Goal: Task Accomplishment & Management: Manage account settings

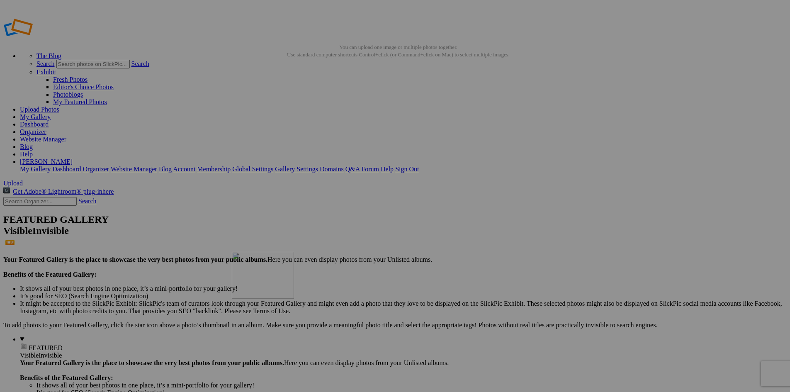
drag, startPoint x: 378, startPoint y: 131, endPoint x: 351, endPoint y: 312, distance: 182.4
drag, startPoint x: 315, startPoint y: 131, endPoint x: 298, endPoint y: 298, distance: 168.5
drag, startPoint x: 254, startPoint y: 133, endPoint x: 224, endPoint y: 314, distance: 183.8
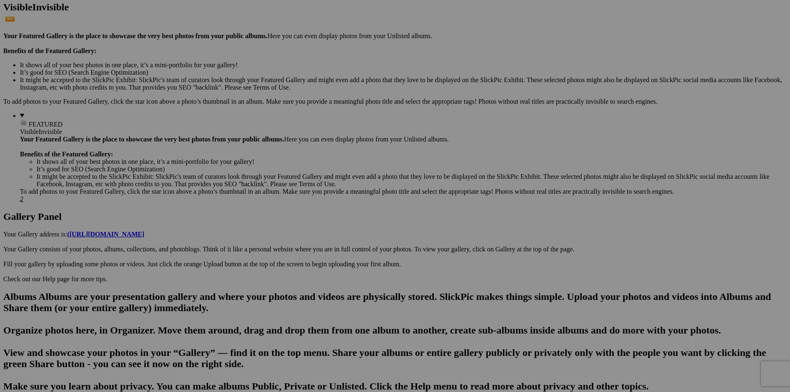
scroll to position [259, 0]
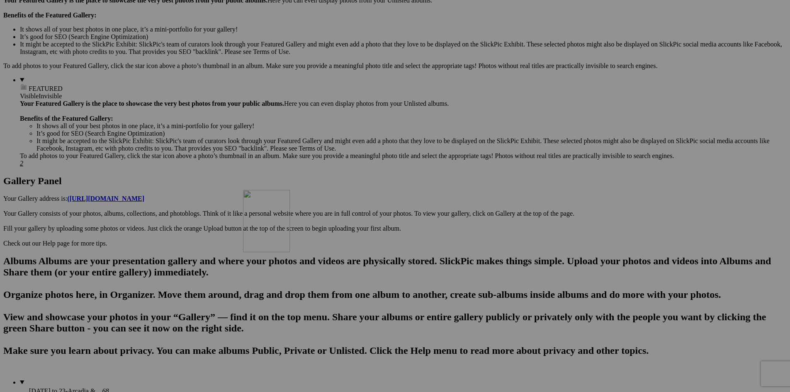
drag, startPoint x: 317, startPoint y: 94, endPoint x: 363, endPoint y: 262, distance: 174.0
drag, startPoint x: 321, startPoint y: 88, endPoint x: 298, endPoint y: 284, distance: 197.7
drag, startPoint x: 236, startPoint y: 88, endPoint x: 365, endPoint y: 273, distance: 225.4
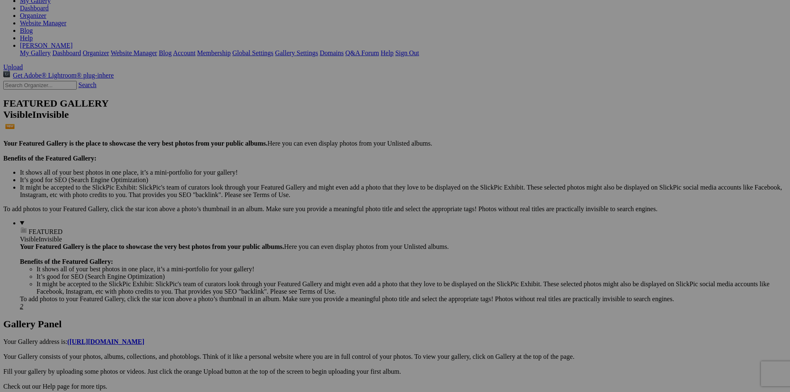
scroll to position [125, 0]
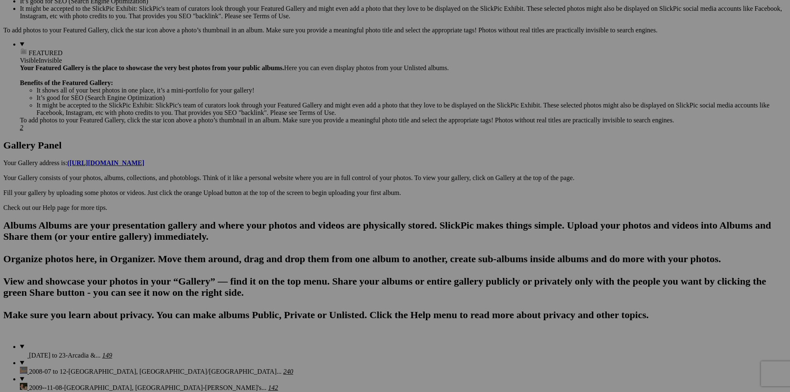
scroll to position [259, 0]
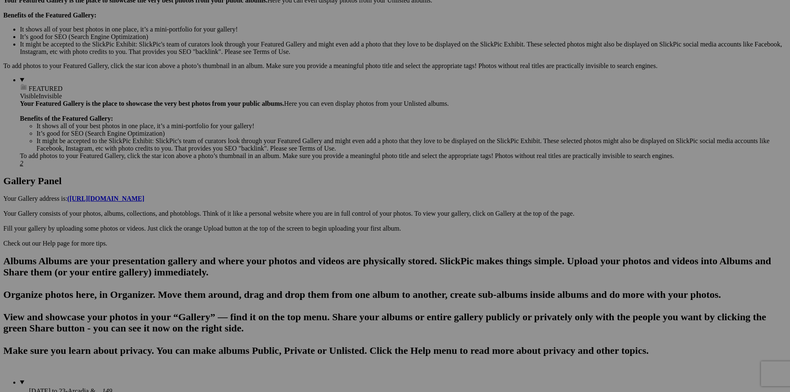
drag, startPoint x: 252, startPoint y: 298, endPoint x: 582, endPoint y: 69, distance: 401.7
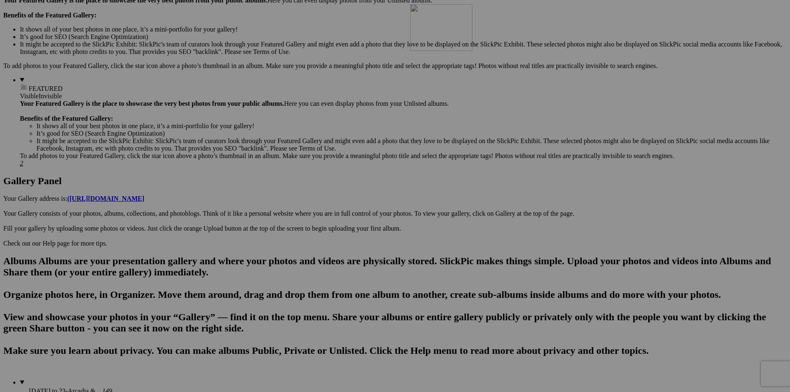
drag, startPoint x: 231, startPoint y: 299, endPoint x: 524, endPoint y: 75, distance: 369.1
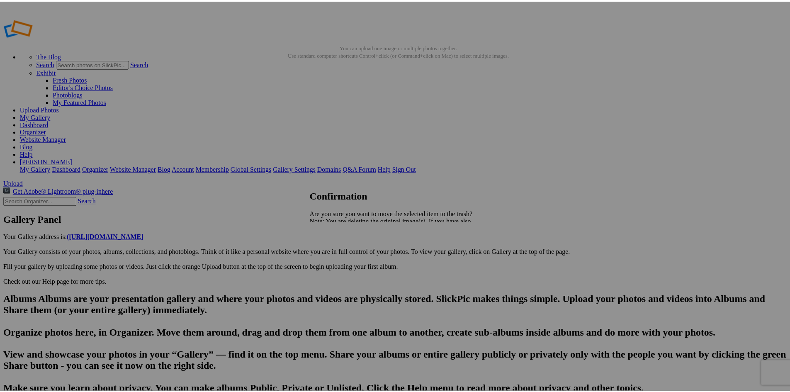
scroll to position [0, 166]
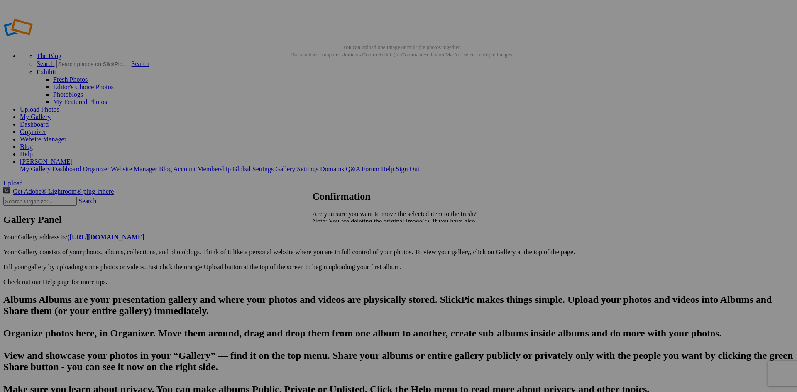
click at [340, 249] on span "Yes" at bounding box center [336, 250] width 10 height 7
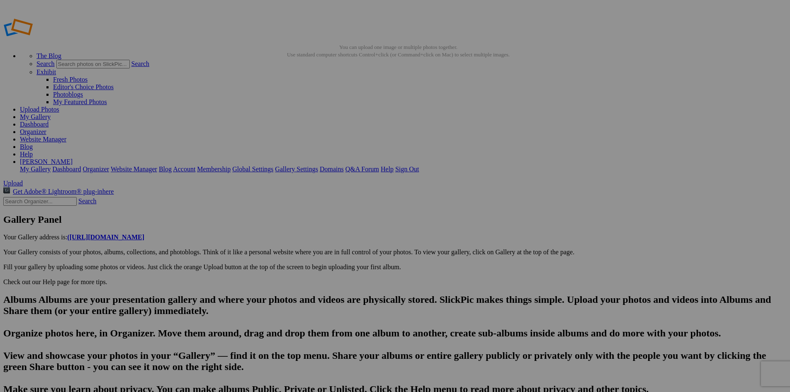
scroll to position [0, 141]
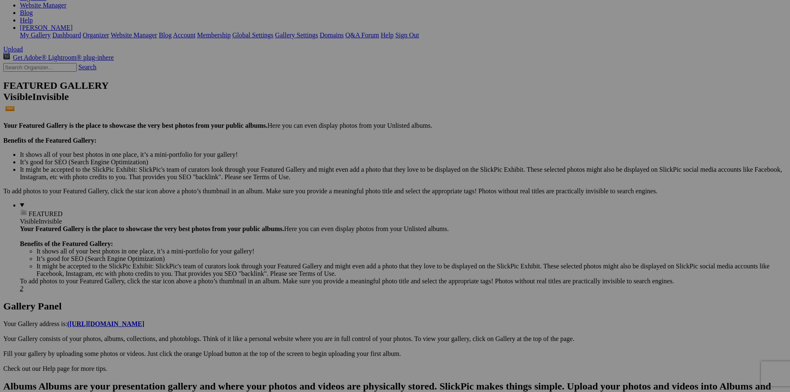
scroll to position [259, 0]
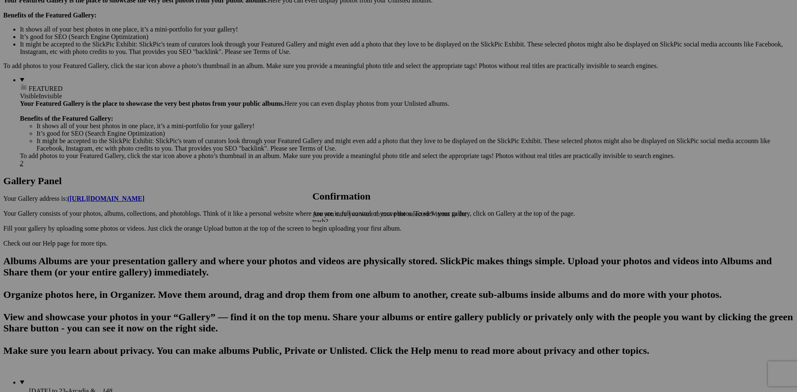
click at [340, 254] on span "Yes" at bounding box center [336, 257] width 10 height 7
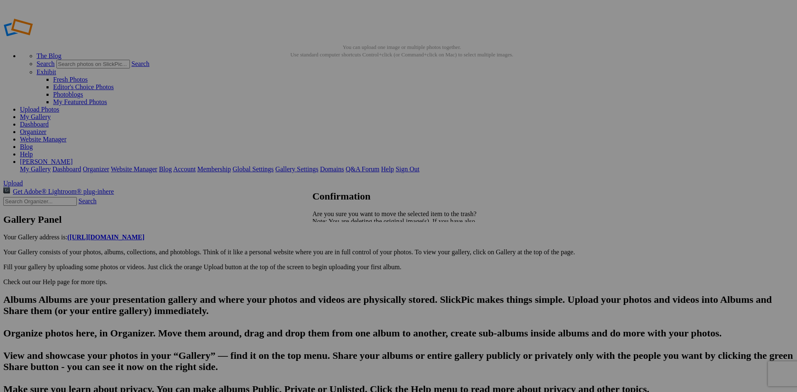
click at [340, 249] on link "Yes" at bounding box center [336, 250] width 10 height 7
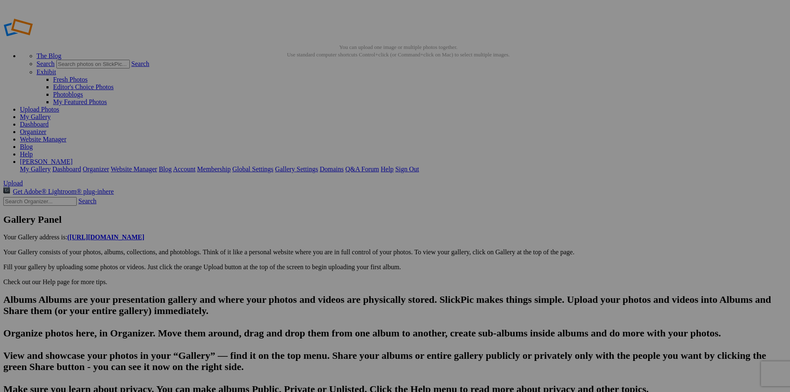
scroll to position [0, 288]
type input "20250813_182551"
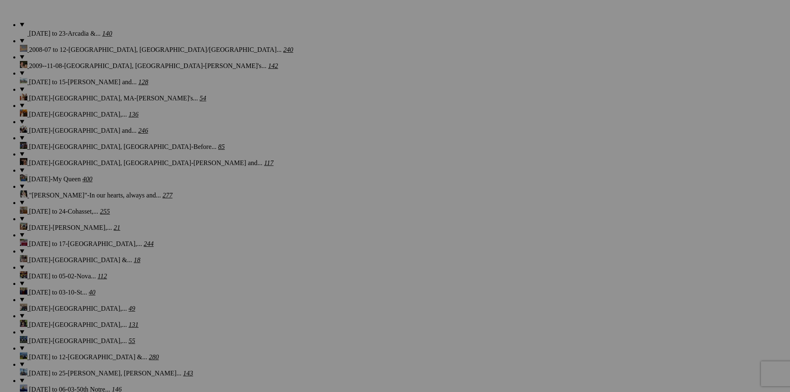
scroll to position [563, 0]
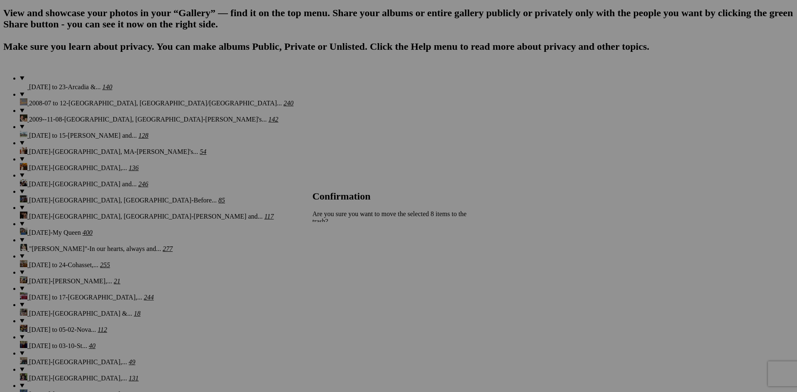
click at [340, 254] on span "Yes" at bounding box center [336, 257] width 10 height 7
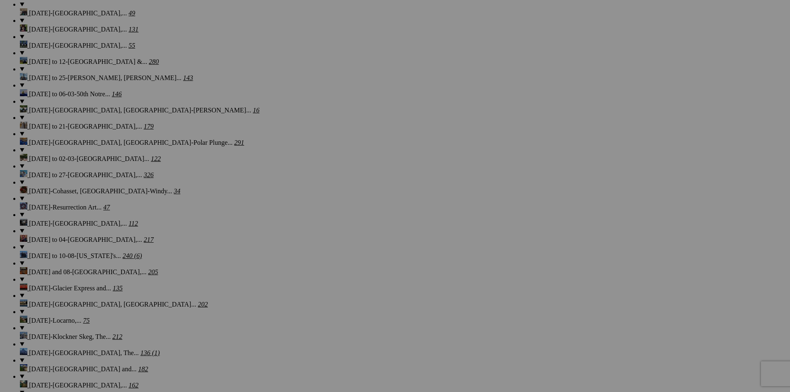
scroll to position [841, 0]
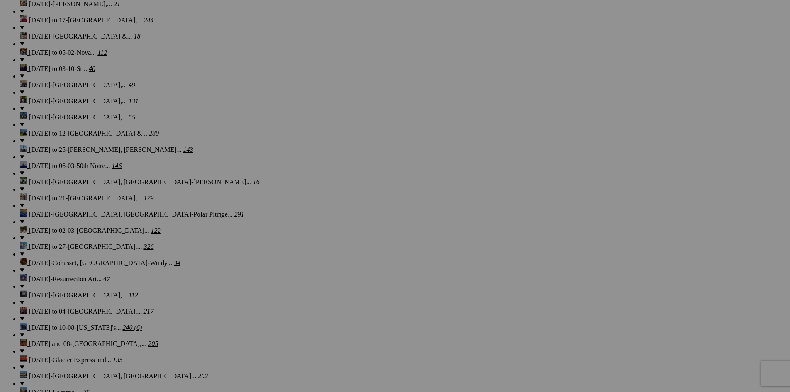
drag, startPoint x: 467, startPoint y: 373, endPoint x: 437, endPoint y: 373, distance: 30.7
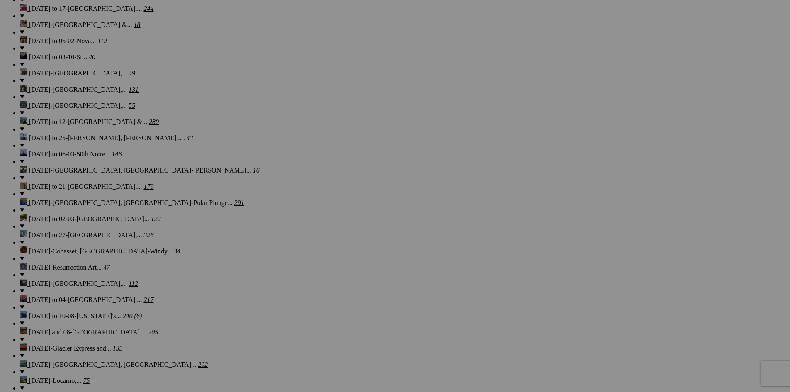
drag, startPoint x: 484, startPoint y: 377, endPoint x: 417, endPoint y: 380, distance: 67.7
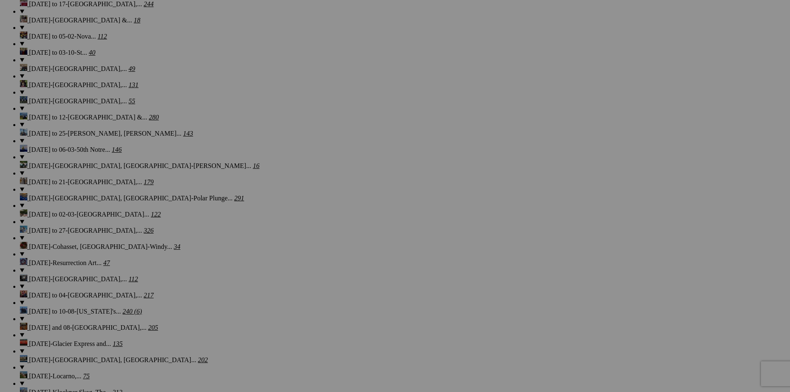
type input "The [GEOGRAPHIC_DATA], [GEOGRAPHIC_DATA]"
drag, startPoint x: 541, startPoint y: 357, endPoint x: 510, endPoint y: 358, distance: 31.1
paste input "The [GEOGRAPHIC_DATA], [GEOGRAPHIC_DATA]"
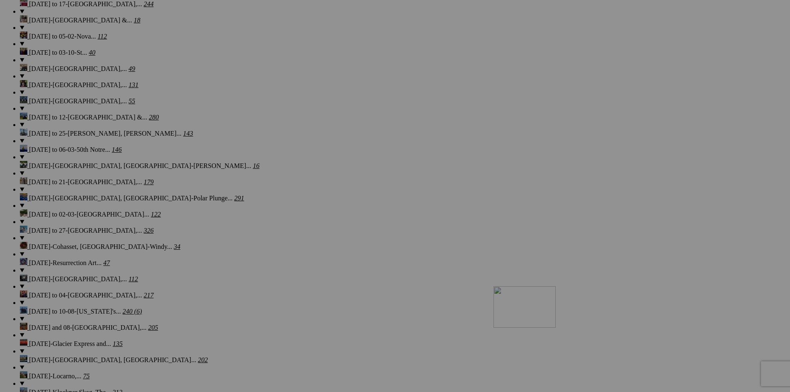
drag, startPoint x: 622, startPoint y: 356, endPoint x: 611, endPoint y: 359, distance: 11.3
type input "The [GEOGRAPHIC_DATA], [GEOGRAPHIC_DATA]"
drag, startPoint x: 619, startPoint y: 361, endPoint x: 584, endPoint y: 363, distance: 34.5
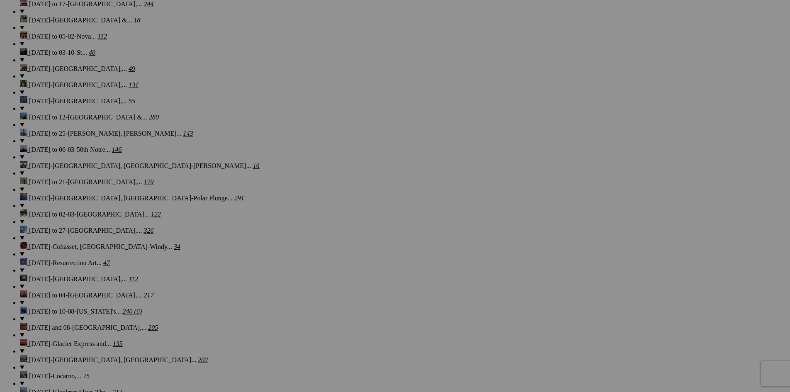
paste input "The [GEOGRAPHIC_DATA], [GEOGRAPHIC_DATA]"
type input "The [GEOGRAPHIC_DATA], [GEOGRAPHIC_DATA]"
drag, startPoint x: 691, startPoint y: 359, endPoint x: 647, endPoint y: 364, distance: 44.3
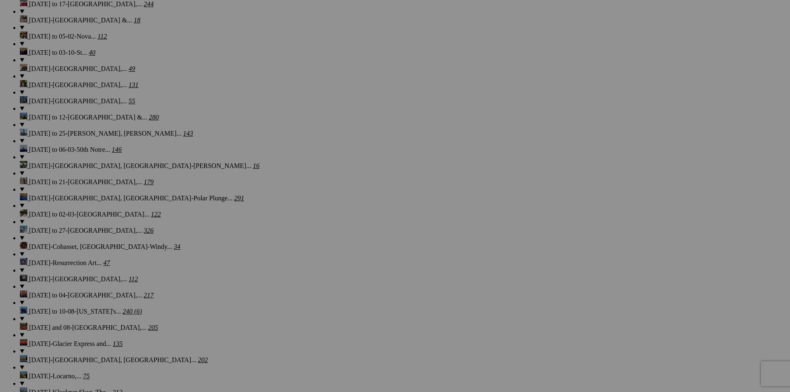
paste input "The [GEOGRAPHIC_DATA], [GEOGRAPHIC_DATA]"
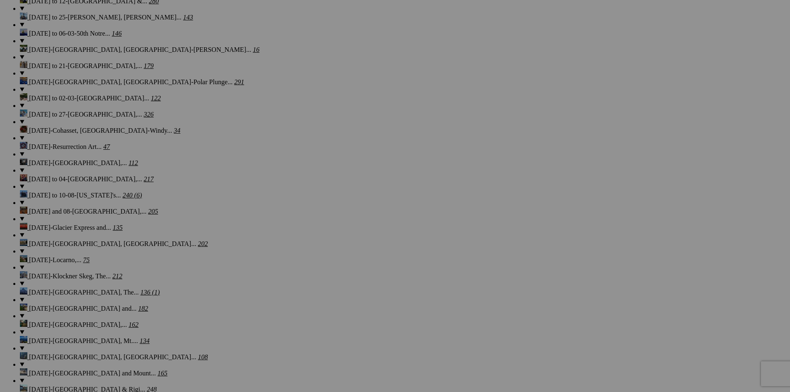
scroll to position [982, 0]
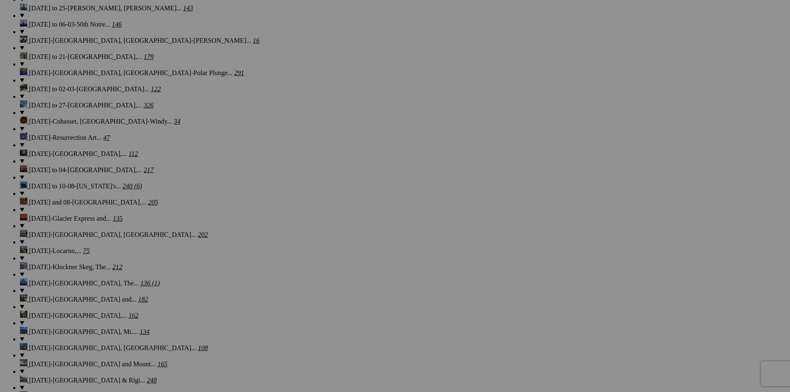
type input "The [GEOGRAPHIC_DATA], [GEOGRAPHIC_DATA]"
drag, startPoint x: 766, startPoint y: 235, endPoint x: 728, endPoint y: 238, distance: 37.8
paste input "The [GEOGRAPHIC_DATA], [GEOGRAPHIC_DATA]"
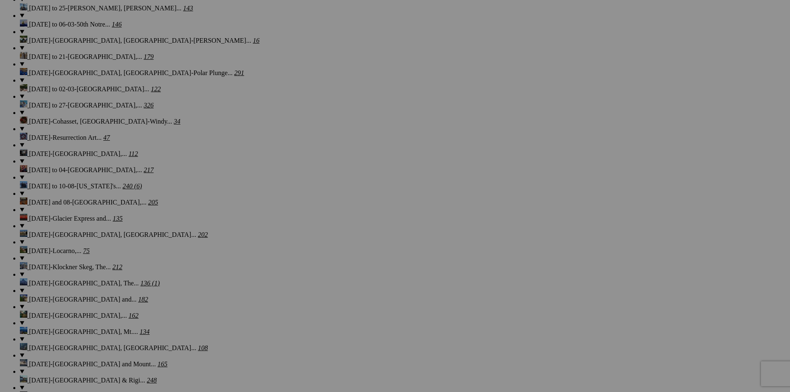
scroll to position [0, 6]
type input "The [GEOGRAPHIC_DATA], [GEOGRAPHIC_DATA]"
drag, startPoint x: 170, startPoint y: 338, endPoint x: 105, endPoint y: 332, distance: 65.9
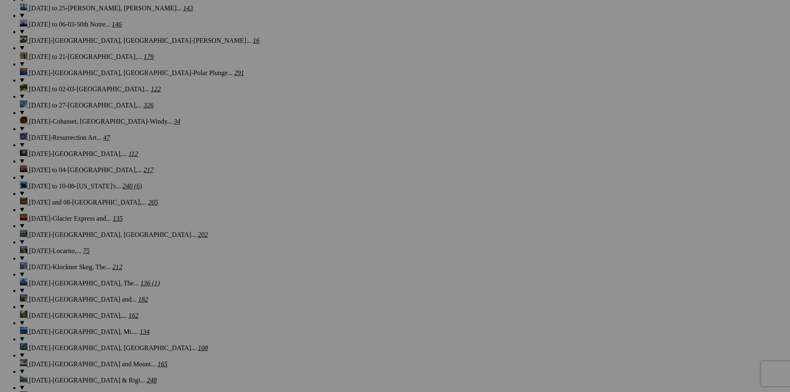
paste input "The [GEOGRAPHIC_DATA], [GEOGRAPHIC_DATA]"
type input "The [GEOGRAPHIC_DATA], [GEOGRAPHIC_DATA]"
drag, startPoint x: 242, startPoint y: 340, endPoint x: 192, endPoint y: 336, distance: 50.8
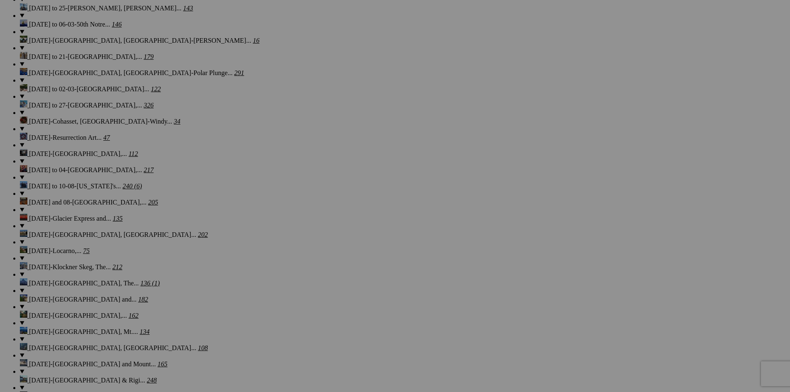
drag, startPoint x: 255, startPoint y: 341, endPoint x: 192, endPoint y: 341, distance: 63.1
type input "[GEOGRAPHIC_DATA]"
drag, startPoint x: 326, startPoint y: 343, endPoint x: 271, endPoint y: 344, distance: 55.6
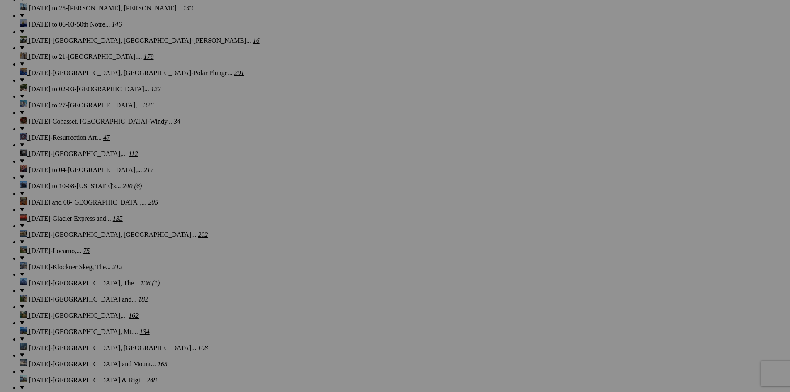
paste input "[GEOGRAPHIC_DATA]"
type input "[GEOGRAPHIC_DATA]"
drag, startPoint x: 401, startPoint y: 351, endPoint x: 319, endPoint y: 360, distance: 82.2
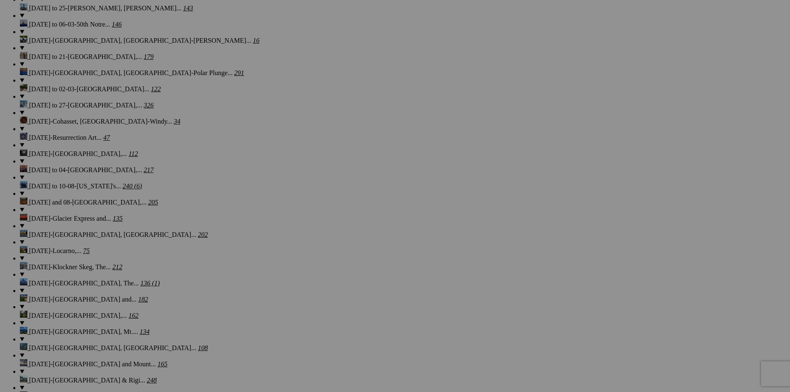
paste input "[GEOGRAPHIC_DATA]"
type input "[GEOGRAPHIC_DATA]"
drag, startPoint x: 475, startPoint y: 343, endPoint x: 413, endPoint y: 345, distance: 61.4
paste input "[GEOGRAPHIC_DATA]"
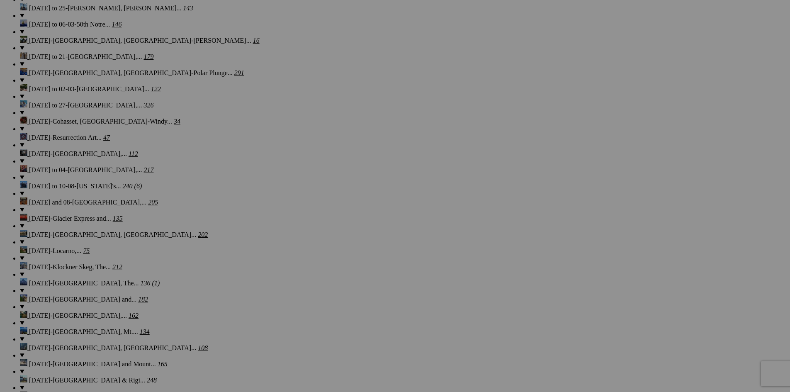
type input "[GEOGRAPHIC_DATA]"
drag, startPoint x: 545, startPoint y: 338, endPoint x: 484, endPoint y: 345, distance: 61.4
paste input "[GEOGRAPHIC_DATA]"
type input "[GEOGRAPHIC_DATA]"
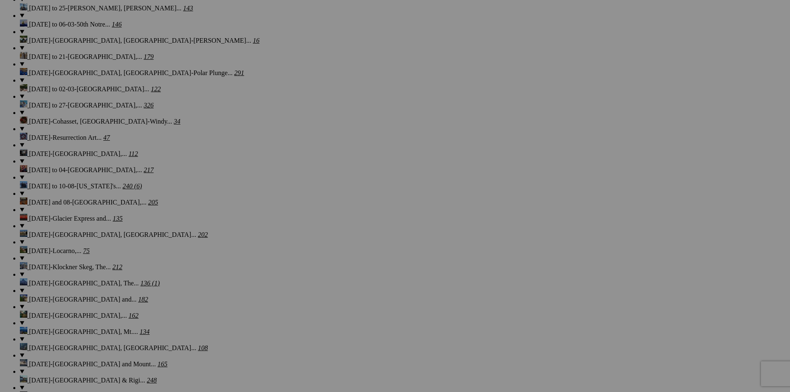
drag, startPoint x: 617, startPoint y: 338, endPoint x: 573, endPoint y: 352, distance: 46.2
paste input "[GEOGRAPHIC_DATA]"
type input "[GEOGRAPHIC_DATA]"
drag, startPoint x: 687, startPoint y: 337, endPoint x: 656, endPoint y: 345, distance: 31.7
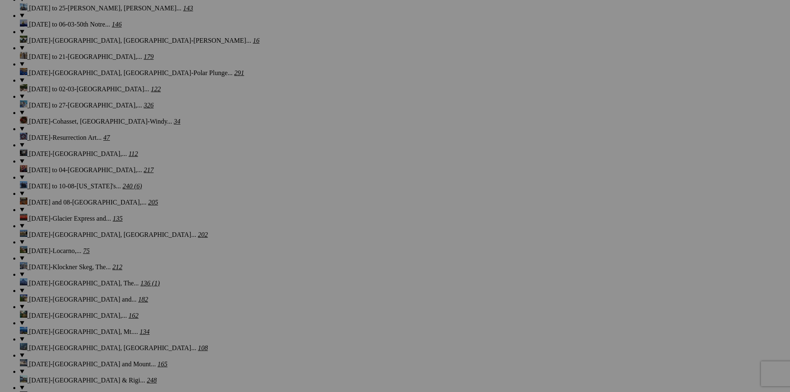
paste input "[GEOGRAPHIC_DATA]"
type input "[GEOGRAPHIC_DATA]"
drag, startPoint x: 762, startPoint y: 340, endPoint x: 714, endPoint y: 341, distance: 48.2
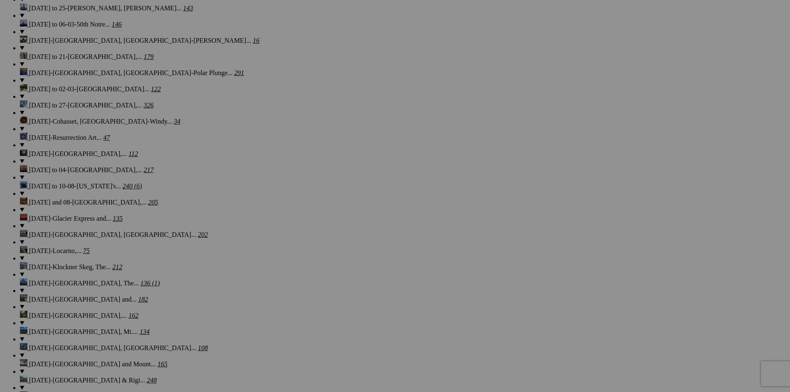
paste input "[GEOGRAPHIC_DATA]"
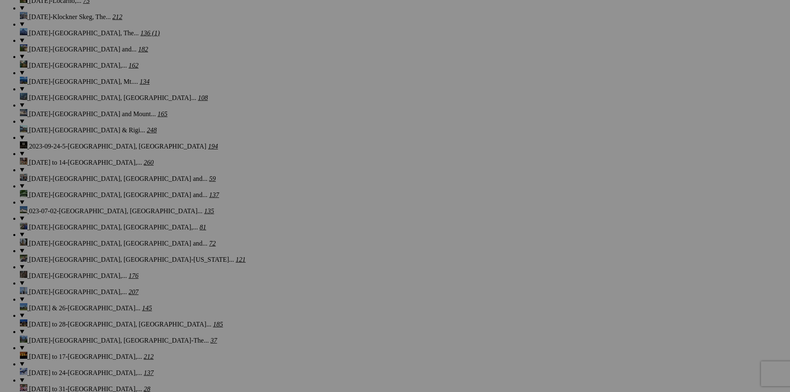
scroll to position [1251, 0]
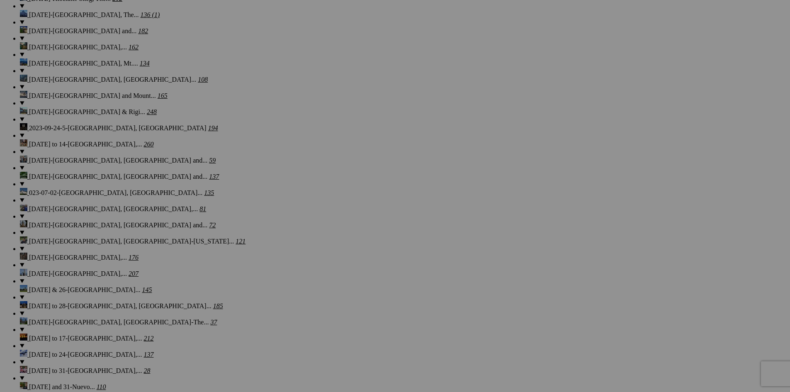
type input "[GEOGRAPHIC_DATA]"
drag, startPoint x: 170, startPoint y: 174, endPoint x: 113, endPoint y: 176, distance: 56.9
paste input "[GEOGRAPHIC_DATA]"
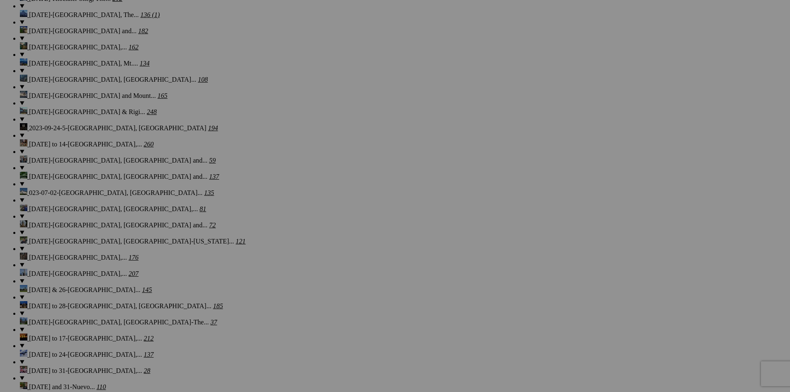
type input "The Bear Course-[GEOGRAPHIC_DATA]"
drag, startPoint x: 243, startPoint y: 179, endPoint x: 203, endPoint y: 179, distance: 39.8
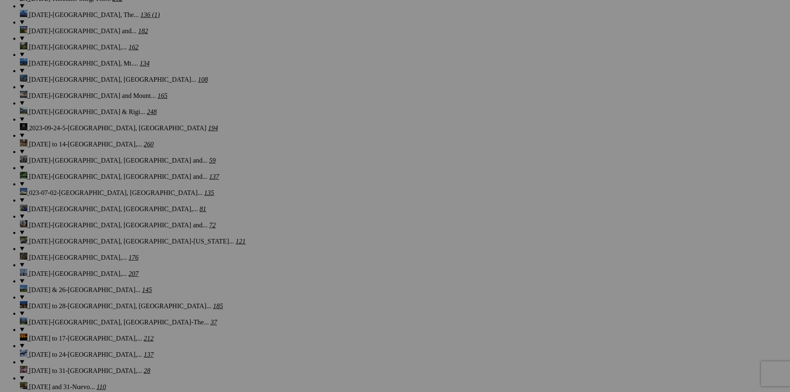
drag, startPoint x: 126, startPoint y: 177, endPoint x: 199, endPoint y: 176, distance: 72.6
paste input "The Bear Course-[GEOGRAPHIC_DATA]"
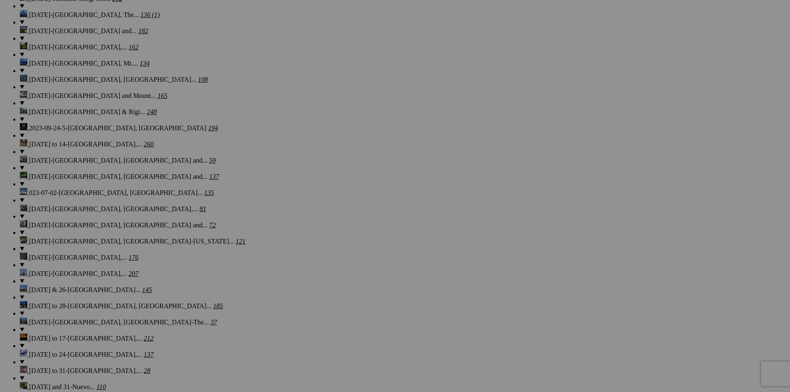
scroll to position [0, 50]
type input "An orchard on The Bear Course-[GEOGRAPHIC_DATA]"
drag, startPoint x: 322, startPoint y: 176, endPoint x: 290, endPoint y: 181, distance: 31.9
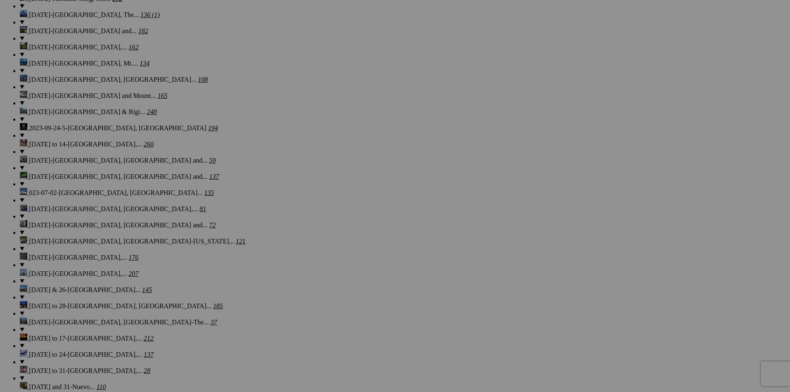
paste input "The Bear Course-[GEOGRAPHIC_DATA]"
type input "The Bear Course-[GEOGRAPHIC_DATA]"
drag, startPoint x: 397, startPoint y: 178, endPoint x: 341, endPoint y: 180, distance: 56.0
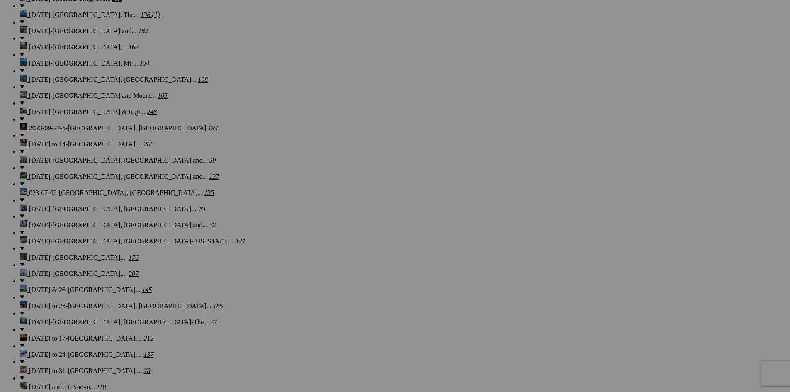
paste input "The Bear Course-[GEOGRAPHIC_DATA]"
type input "The Bear Course-[GEOGRAPHIC_DATA]"
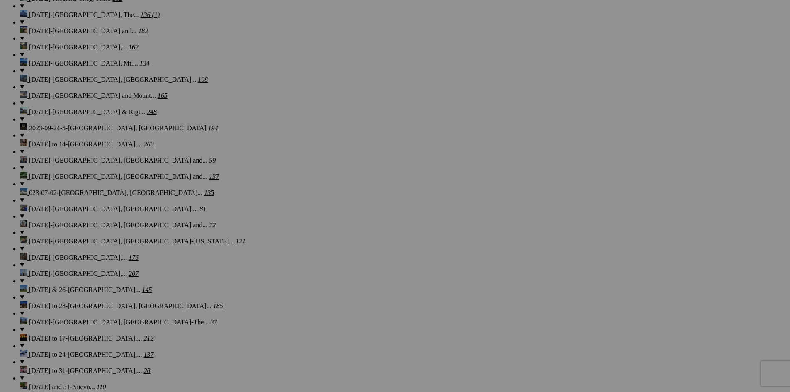
drag, startPoint x: 466, startPoint y: 178, endPoint x: 425, endPoint y: 183, distance: 41.4
paste input "The Bear Course-[GEOGRAPHIC_DATA]"
type input "The Bear Course-[GEOGRAPHIC_DATA]"
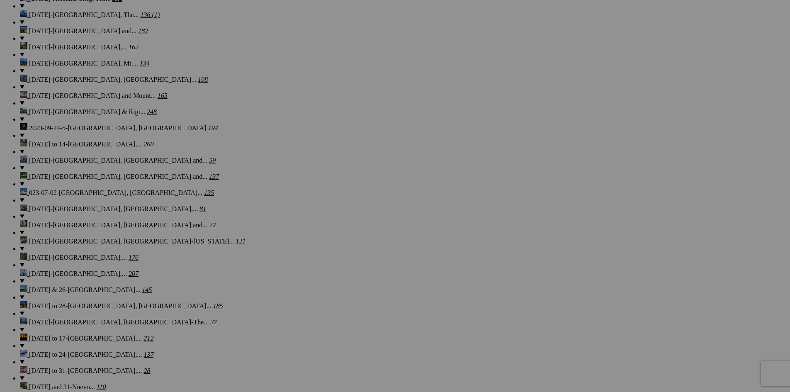
scroll to position [0, 0]
drag, startPoint x: 541, startPoint y: 176, endPoint x: 512, endPoint y: 181, distance: 29.4
paste input "The Bear Course-[GEOGRAPHIC_DATA]"
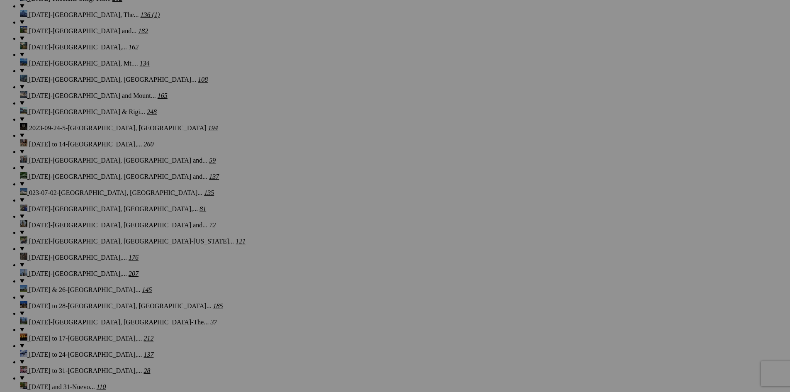
scroll to position [0, 20]
type input "The Bear Course-[GEOGRAPHIC_DATA]"
drag, startPoint x: 616, startPoint y: 177, endPoint x: 576, endPoint y: 184, distance: 41.2
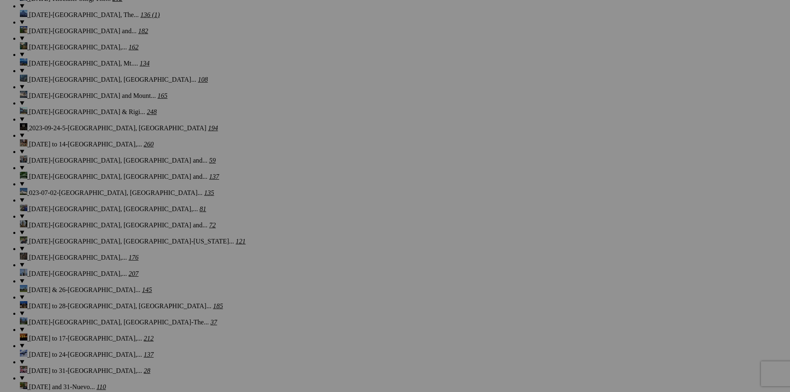
drag, startPoint x: 632, startPoint y: 177, endPoint x: 566, endPoint y: 176, distance: 66.0
type input "The Spruce Run Course-[GEOGRAPHIC_DATA]"
drag, startPoint x: 657, startPoint y: 179, endPoint x: 701, endPoint y: 178, distance: 44.0
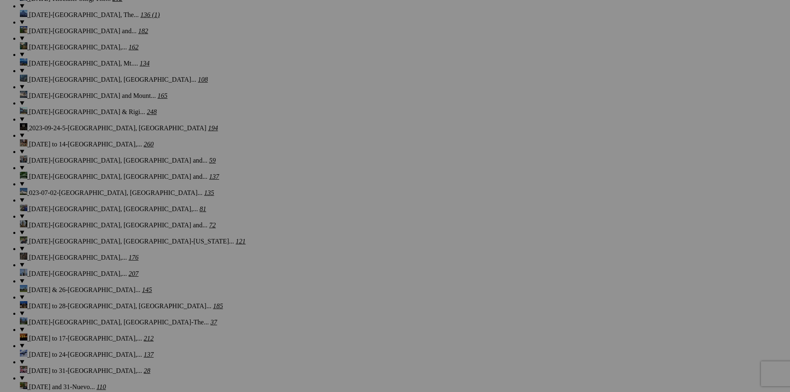
paste input "The Spruce Run Course-[GEOGRAPHIC_DATA]"
type input "The Spruce Run Course-[GEOGRAPHIC_DATA]"
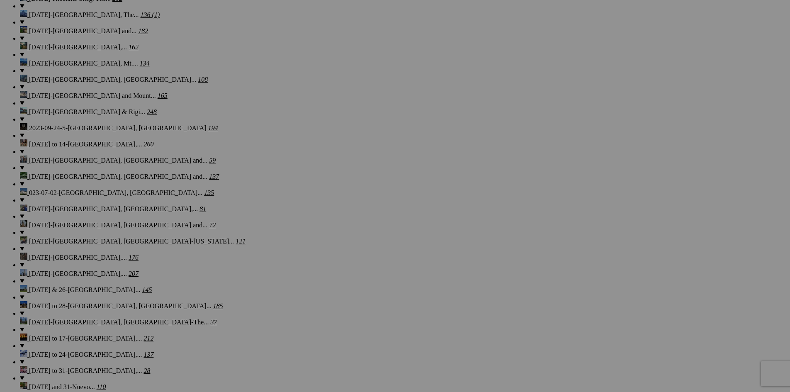
drag, startPoint x: 761, startPoint y: 178, endPoint x: 728, endPoint y: 182, distance: 33.1
paste input "The Spruce Run Course-[GEOGRAPHIC_DATA]"
type input "The Spruce Run Course-[GEOGRAPHIC_DATA]"
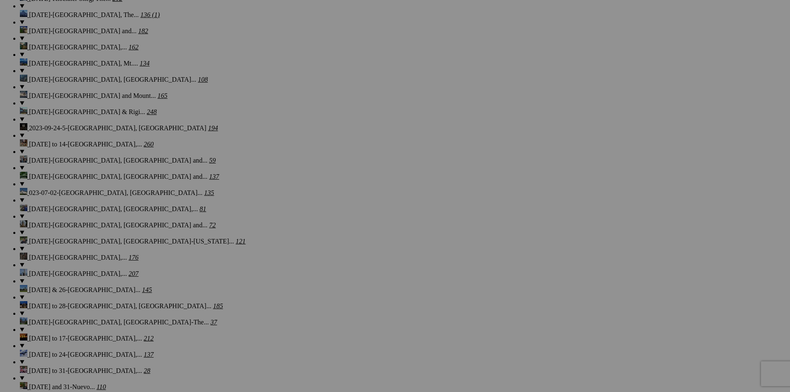
scroll to position [0, 0]
drag, startPoint x: 173, startPoint y: 283, endPoint x: 120, endPoint y: 281, distance: 52.8
paste input "The Spruce Run Course-[GEOGRAPHIC_DATA]"
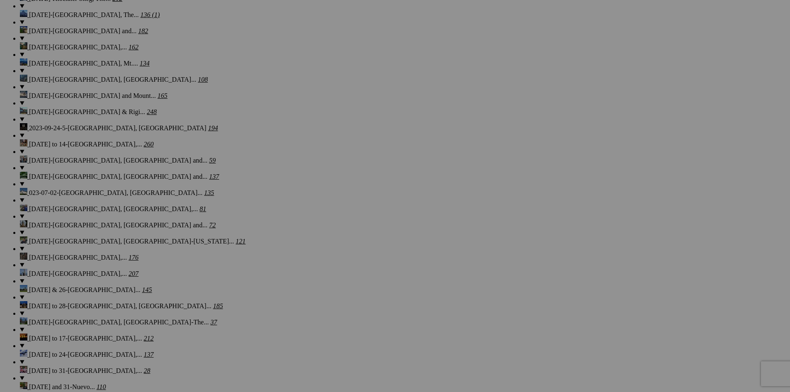
type input "The Spruce Run Course-[GEOGRAPHIC_DATA]"
drag, startPoint x: 247, startPoint y: 281, endPoint x: 200, endPoint y: 278, distance: 47.0
paste input "The Spruce Run Course-[GEOGRAPHIC_DATA]"
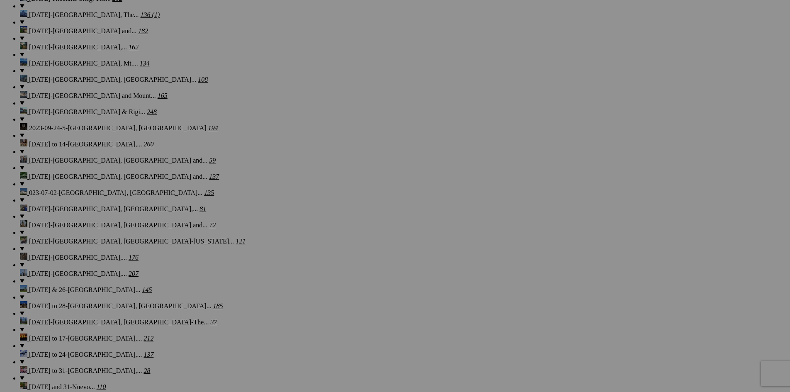
scroll to position [0, 34]
type input "The Spruce Run Course-[GEOGRAPHIC_DATA]"
drag, startPoint x: 325, startPoint y: 283, endPoint x: 263, endPoint y: 281, distance: 61.4
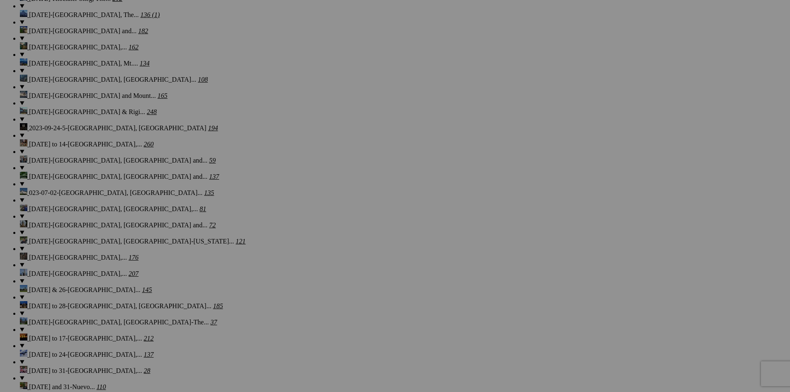
paste input "The Spruce Run Course-[GEOGRAPHIC_DATA]"
type input "The Spruce Run Course-[GEOGRAPHIC_DATA]"
drag, startPoint x: 394, startPoint y: 282, endPoint x: 332, endPoint y: 279, distance: 61.5
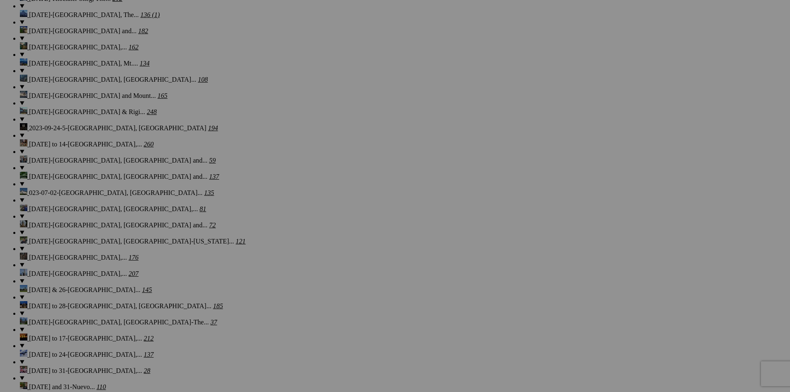
paste input "The Spruce Run Course-[GEOGRAPHIC_DATA]"
type input "The Spruce Run Course-[GEOGRAPHIC_DATA]"
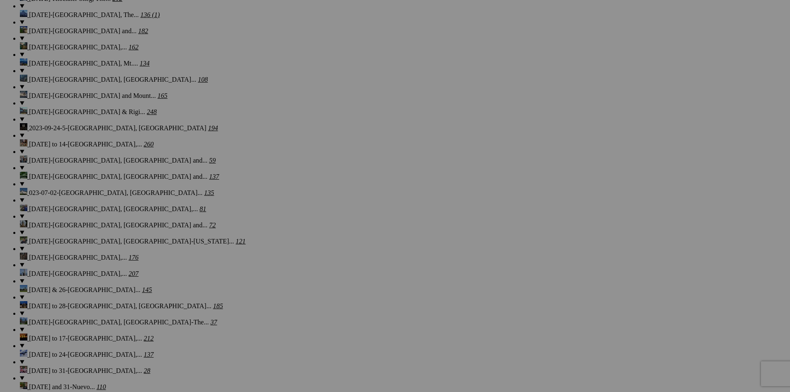
drag, startPoint x: 468, startPoint y: 282, endPoint x: 407, endPoint y: 283, distance: 61.0
paste input "The Spruce Run Course-[GEOGRAPHIC_DATA]"
type input "The Spruce Run Course-[GEOGRAPHIC_DATA]"
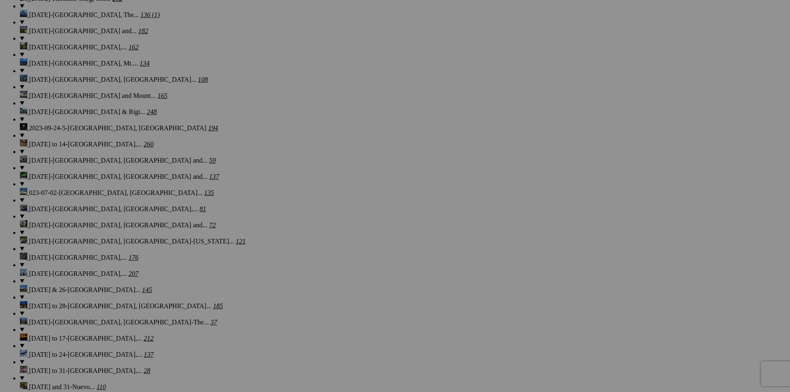
scroll to position [0, 0]
drag, startPoint x: 544, startPoint y: 281, endPoint x: 498, endPoint y: 284, distance: 45.3
paste input "The Spruce Run Course-[GEOGRAPHIC_DATA]"
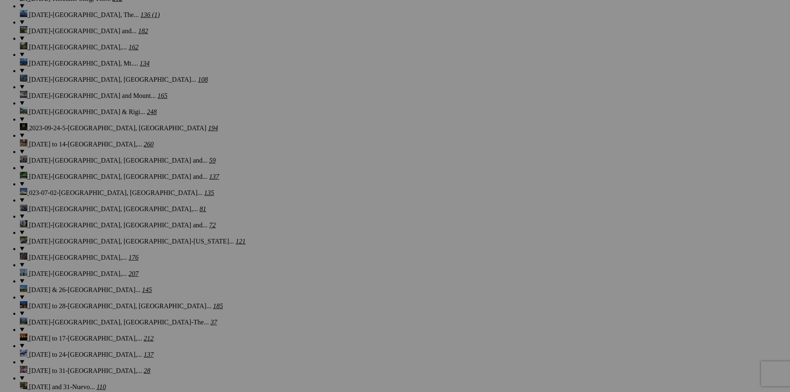
type input "The Spruce Run Course-[GEOGRAPHIC_DATA]"
drag, startPoint x: 618, startPoint y: 284, endPoint x: 542, endPoint y: 290, distance: 76.5
paste input "The Spruce Run Course-[GEOGRAPHIC_DATA]"
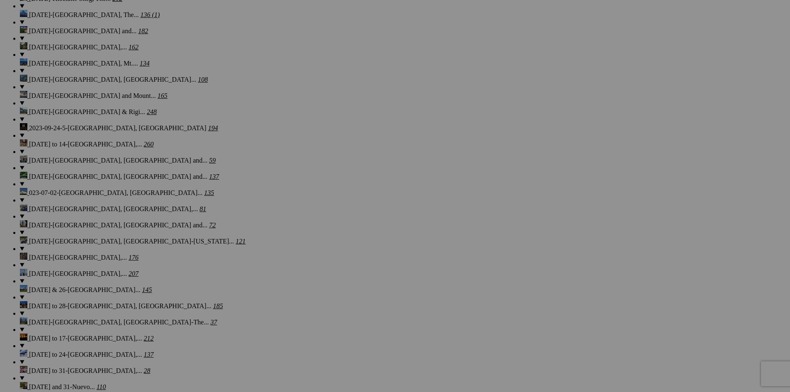
scroll to position [0, 34]
type input "The Spruce Run Course-[GEOGRAPHIC_DATA]"
drag, startPoint x: 692, startPoint y: 281, endPoint x: 633, endPoint y: 285, distance: 58.6
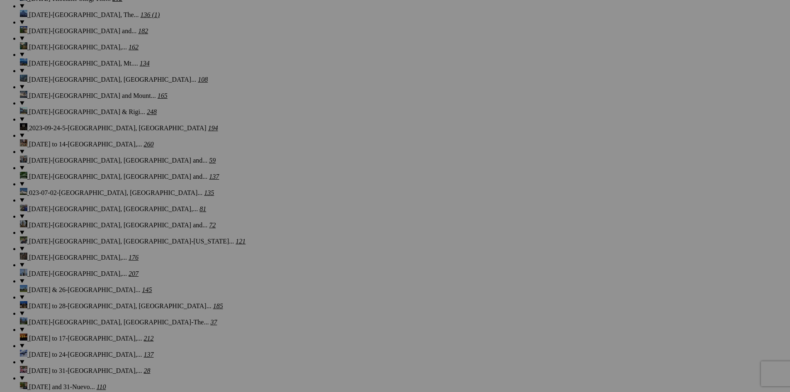
paste input "The Spruce Run Course-[GEOGRAPHIC_DATA]"
type input "The Spruce Run Course-[GEOGRAPHIC_DATA]"
drag, startPoint x: 764, startPoint y: 283, endPoint x: 685, endPoint y: 291, distance: 79.2
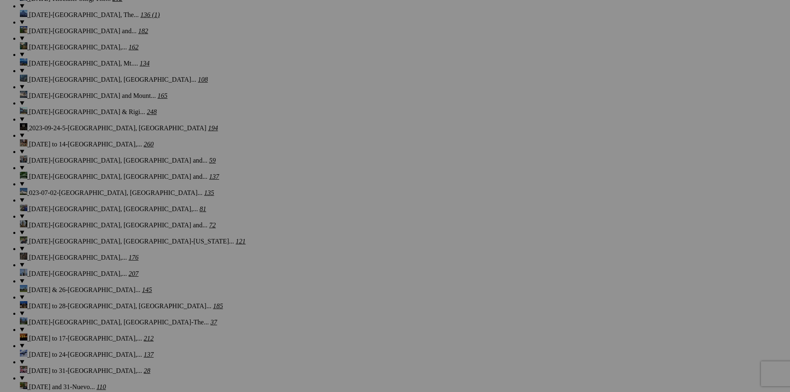
paste input "The Spruce Run Course-[GEOGRAPHIC_DATA]"
type input "The Spruce Run Course-[GEOGRAPHIC_DATA]"
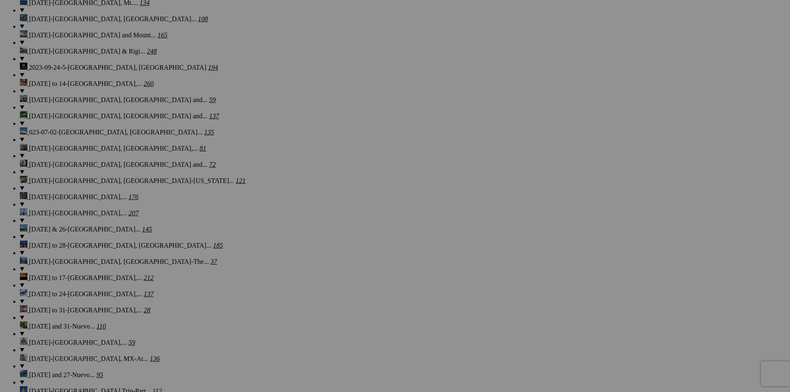
drag, startPoint x: 169, startPoint y: 388, endPoint x: 127, endPoint y: 387, distance: 41.9
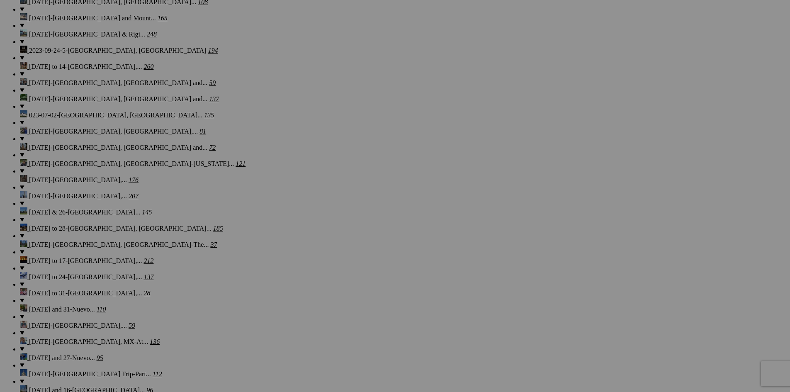
paste input "The Spruce Run Course-[GEOGRAPHIC_DATA]"
type input "The Spruce Run Course-[GEOGRAPHIC_DATA]"
drag, startPoint x: 244, startPoint y: 312, endPoint x: 172, endPoint y: 313, distance: 72.6
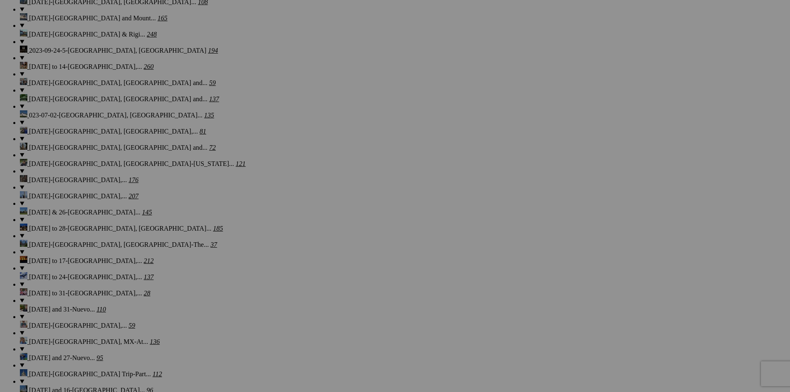
paste input "The Spruce Run Course-[GEOGRAPHIC_DATA]"
type input "The Spruce Run Course-[GEOGRAPHIC_DATA]"
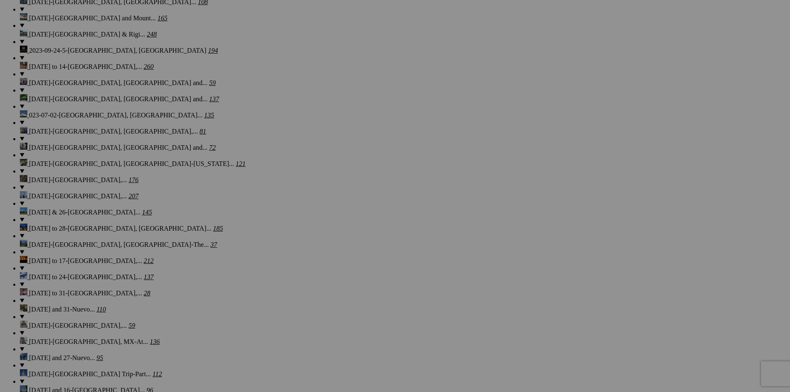
drag, startPoint x: 323, startPoint y: 308, endPoint x: 263, endPoint y: 306, distance: 60.2
paste input "The Spruce Run Course-[GEOGRAPHIC_DATA]"
type input "The Spruce Run Course-[GEOGRAPHIC_DATA]"
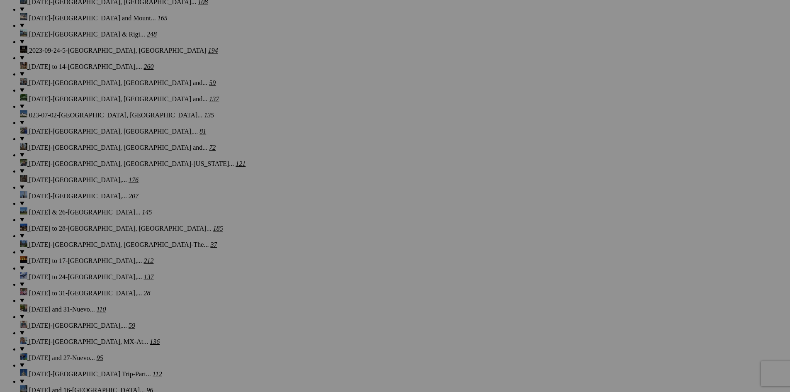
scroll to position [0, 0]
drag, startPoint x: 394, startPoint y: 310, endPoint x: 318, endPoint y: 306, distance: 75.6
paste input "The Spruce Run Course-[GEOGRAPHIC_DATA]"
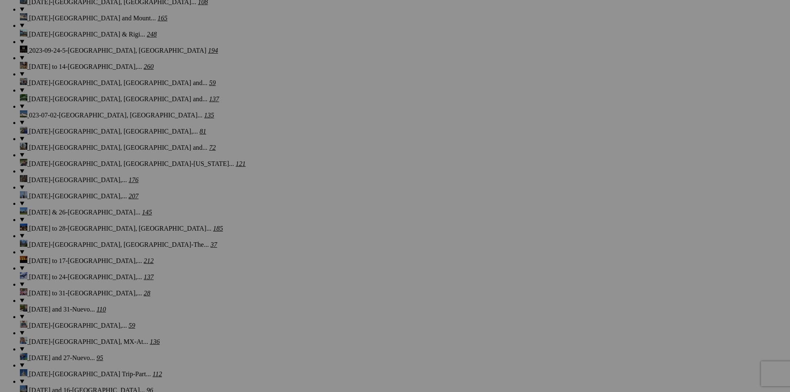
type input "The Spruce Run Course-[GEOGRAPHIC_DATA]"
drag, startPoint x: 466, startPoint y: 311, endPoint x: 403, endPoint y: 317, distance: 63.0
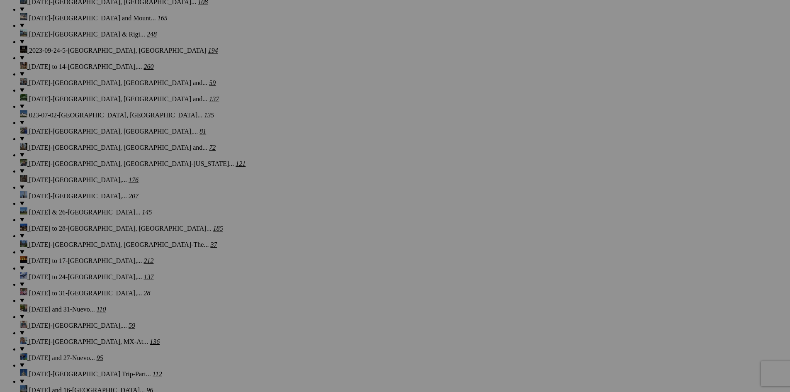
paste input "The Spruce Run Course-[GEOGRAPHIC_DATA]"
type input "The Spruce Run Course-[GEOGRAPHIC_DATA]"
drag, startPoint x: 548, startPoint y: 313, endPoint x: 476, endPoint y: 316, distance: 71.4
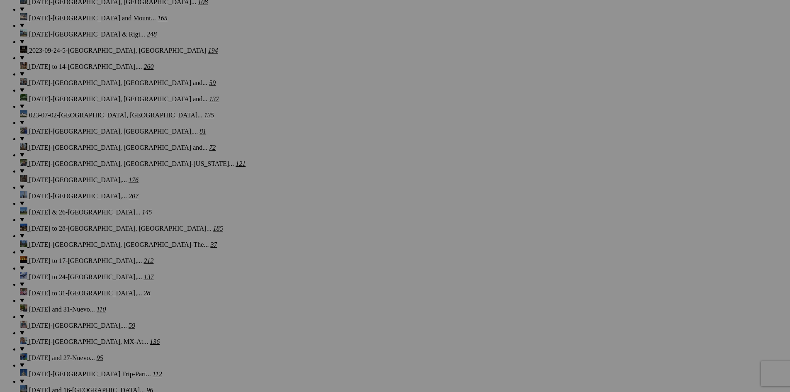
paste input "The Spruce Run Course-[GEOGRAPHIC_DATA]"
type input "The Spruce Run Course-[GEOGRAPHIC_DATA]"
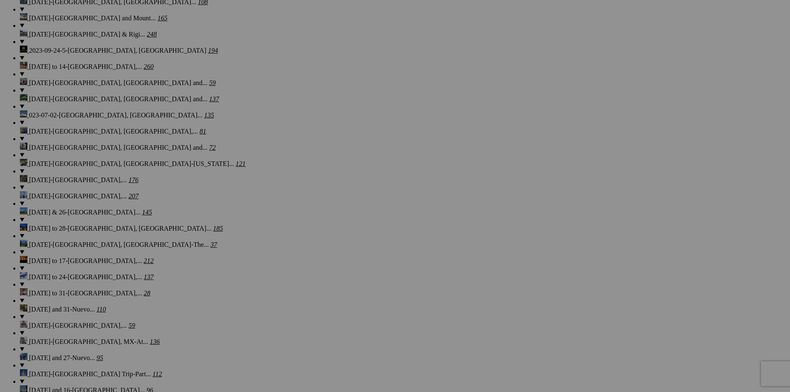
drag, startPoint x: 617, startPoint y: 311, endPoint x: 566, endPoint y: 308, distance: 51.1
paste input "The Spruce Run Course-[GEOGRAPHIC_DATA]"
type input "The Spruce Run Course-[GEOGRAPHIC_DATA]"
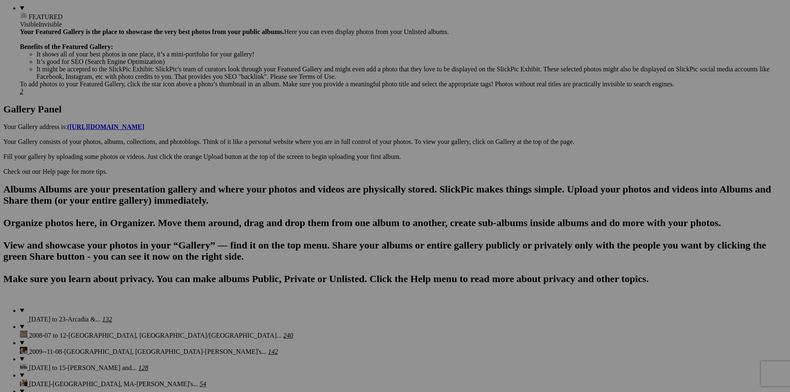
scroll to position [322, 0]
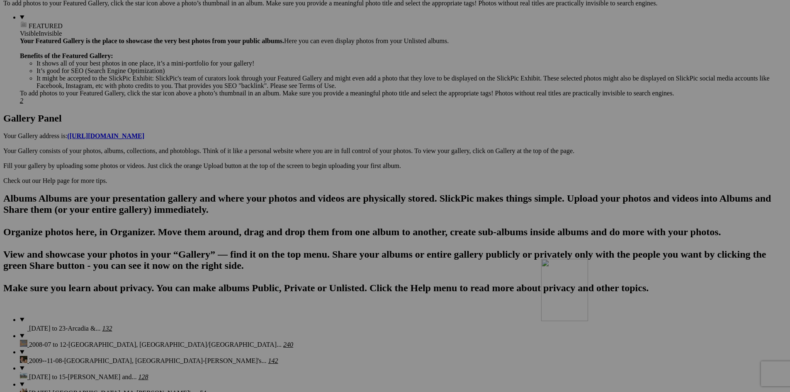
drag, startPoint x: 685, startPoint y: 138, endPoint x: 661, endPoint y: 331, distance: 194.4
drag, startPoint x: 599, startPoint y: 148, endPoint x: 606, endPoint y: 320, distance: 171.9
drag, startPoint x: 534, startPoint y: 129, endPoint x: 517, endPoint y: 316, distance: 187.9
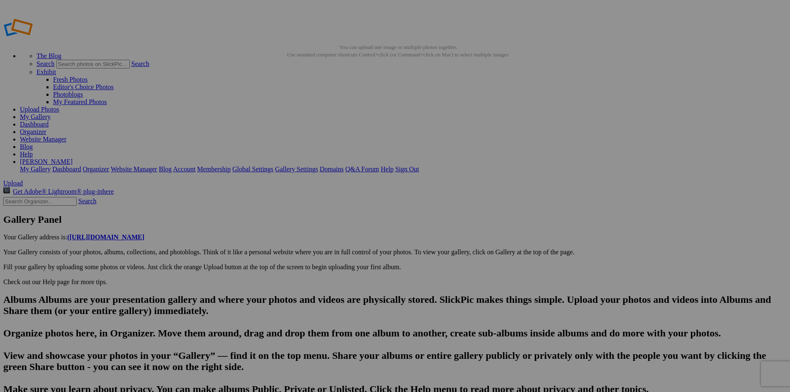
type input "20250814_153929"
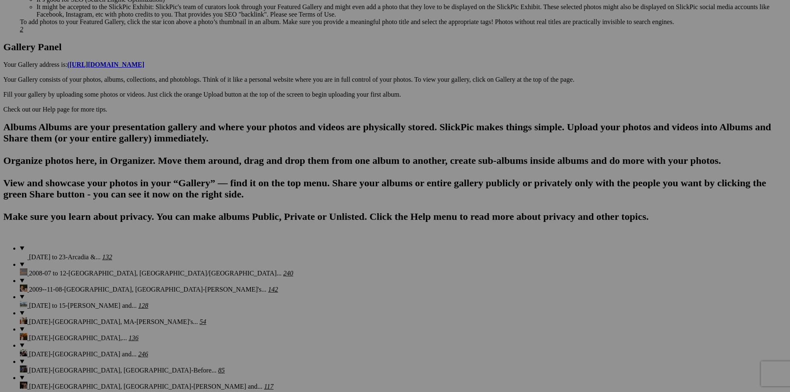
scroll to position [402, 0]
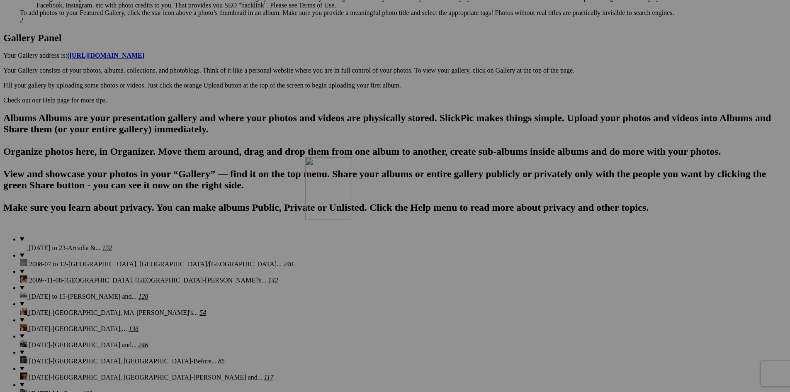
drag, startPoint x: 454, startPoint y: 68, endPoint x: 425, endPoint y: 229, distance: 164.3
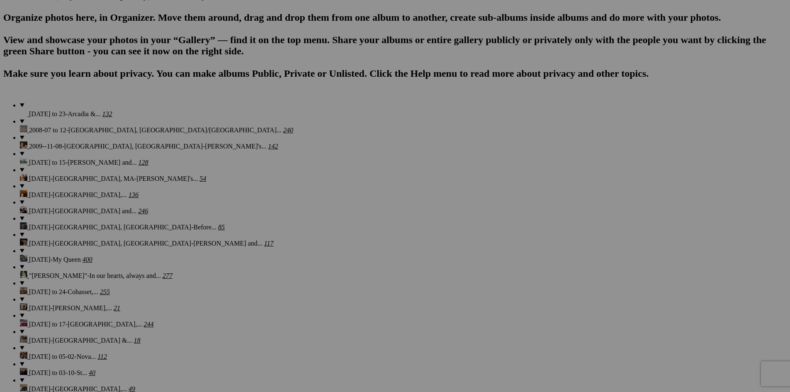
scroll to position [546, 0]
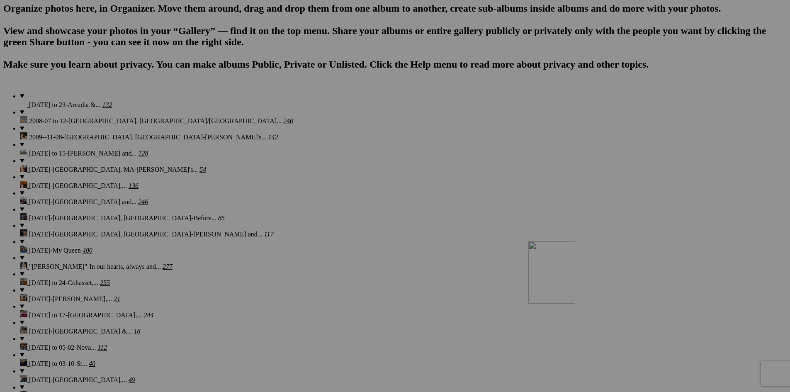
drag, startPoint x: 669, startPoint y: 120, endPoint x: 649, endPoint y: 312, distance: 193.2
drag, startPoint x: 595, startPoint y: 141, endPoint x: 584, endPoint y: 304, distance: 163.0
drag, startPoint x: 522, startPoint y: 135, endPoint x: 518, endPoint y: 300, distance: 164.4
drag, startPoint x: 465, startPoint y: 145, endPoint x: 442, endPoint y: 291, distance: 148.2
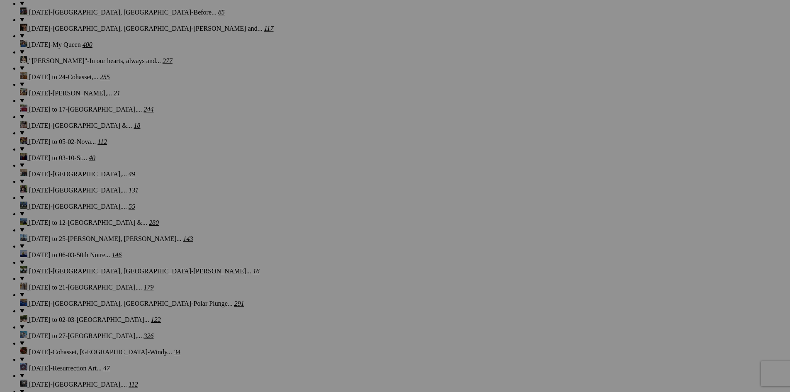
scroll to position [769, 0]
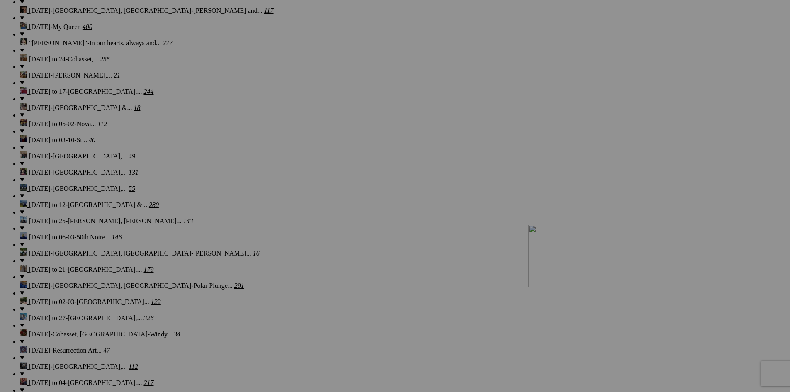
drag, startPoint x: 667, startPoint y: 114, endPoint x: 649, endPoint y: 292, distance: 178.9
drag, startPoint x: 603, startPoint y: 130, endPoint x: 604, endPoint y: 288, distance: 157.7
drag, startPoint x: 542, startPoint y: 120, endPoint x: 520, endPoint y: 290, distance: 171.1
drag, startPoint x: 459, startPoint y: 121, endPoint x: 446, endPoint y: 274, distance: 153.2
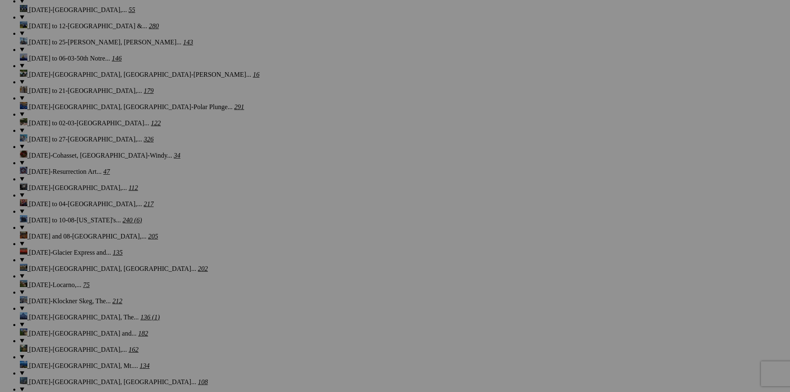
scroll to position [966, 0]
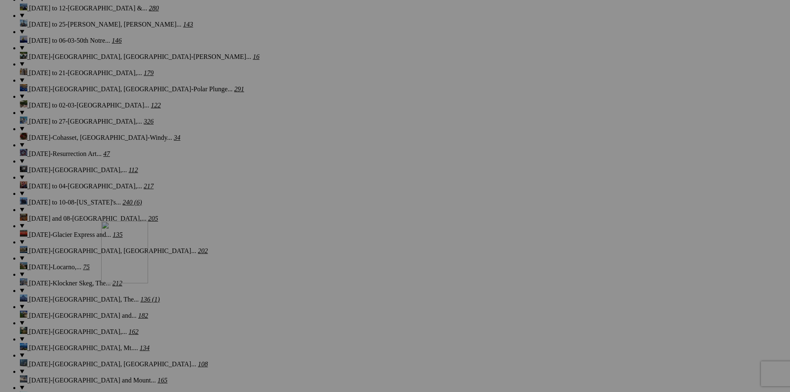
drag, startPoint x: 459, startPoint y: 132, endPoint x: 221, endPoint y: 293, distance: 287.6
drag, startPoint x: 451, startPoint y: 132, endPoint x: 227, endPoint y: 303, distance: 280.9
drag, startPoint x: 454, startPoint y: 141, endPoint x: 226, endPoint y: 296, distance: 275.5
drag, startPoint x: 466, startPoint y: 140, endPoint x: 210, endPoint y: 288, distance: 296.0
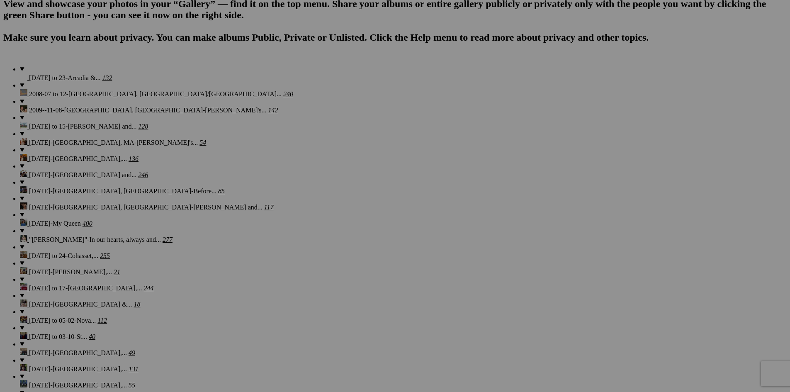
scroll to position [581, 0]
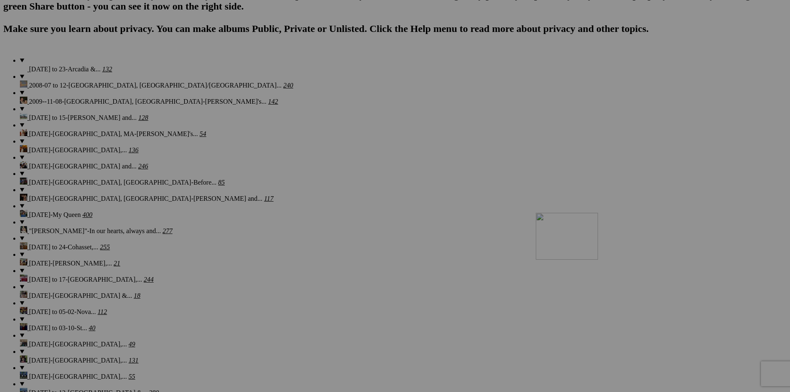
drag, startPoint x: 731, startPoint y: 88, endPoint x: 656, endPoint y: 285, distance: 211.3
drag, startPoint x: 678, startPoint y: 97, endPoint x: 581, endPoint y: 275, distance: 202.6
drag, startPoint x: 623, startPoint y: 90, endPoint x: 517, endPoint y: 268, distance: 207.7
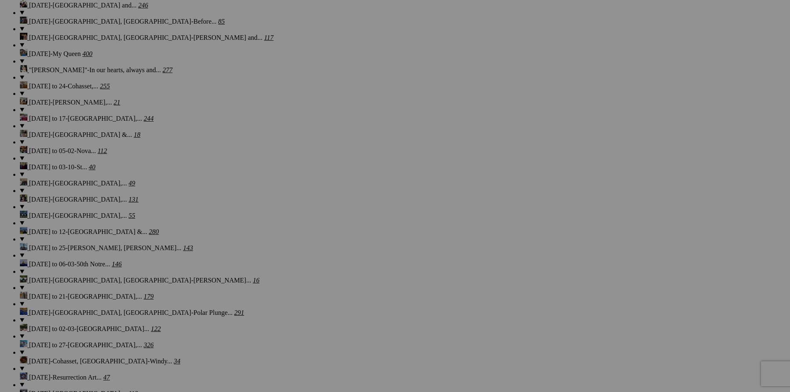
scroll to position [778, 0]
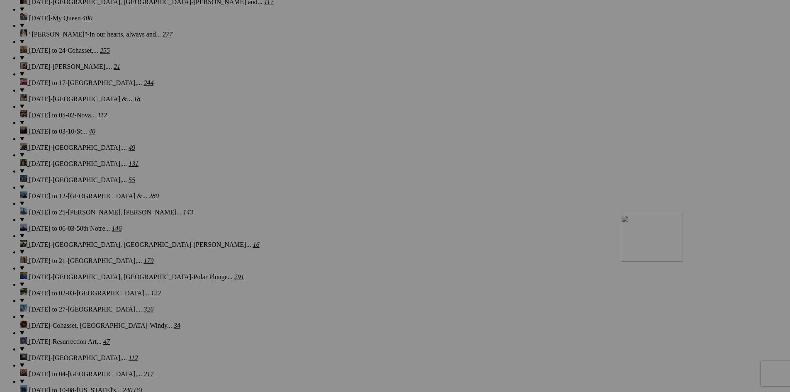
drag, startPoint x: 693, startPoint y: 104, endPoint x: 741, endPoint y: 287, distance: 189.2
drag, startPoint x: 613, startPoint y: 102, endPoint x: 659, endPoint y: 283, distance: 186.6
drag, startPoint x: 541, startPoint y: 104, endPoint x: 581, endPoint y: 271, distance: 171.6
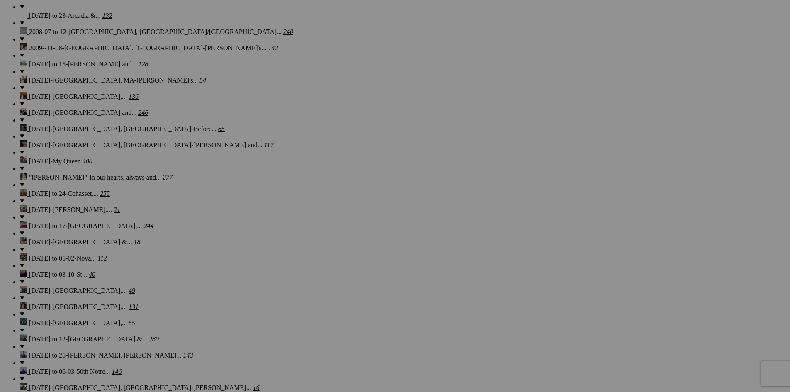
scroll to position [626, 0]
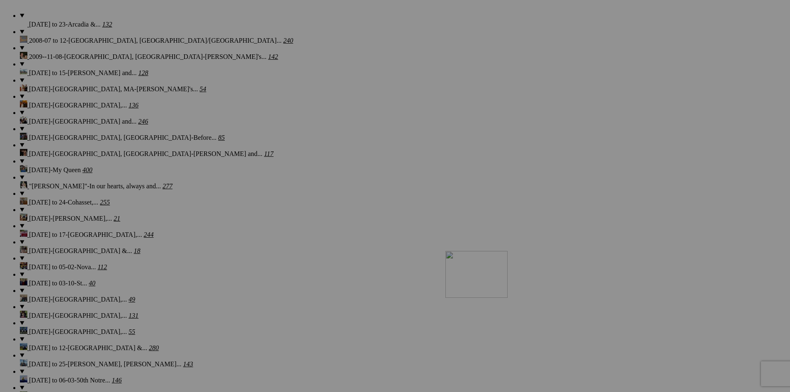
drag, startPoint x: 538, startPoint y: 51, endPoint x: 565, endPoint y: 323, distance: 273.2
drag, startPoint x: 476, startPoint y: 52, endPoint x: 522, endPoint y: 319, distance: 270.3
drag, startPoint x: 395, startPoint y: 53, endPoint x: 443, endPoint y: 329, distance: 280.1
drag, startPoint x: 320, startPoint y: 51, endPoint x: 373, endPoint y: 327, distance: 280.7
drag, startPoint x: 263, startPoint y: 50, endPoint x: 297, endPoint y: 332, distance: 283.8
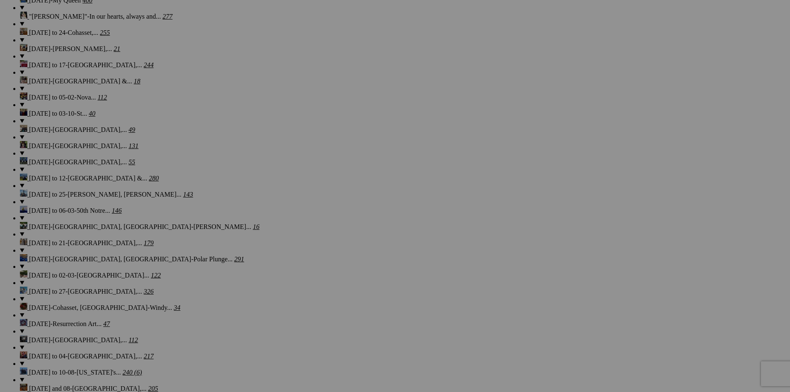
scroll to position [823, 0]
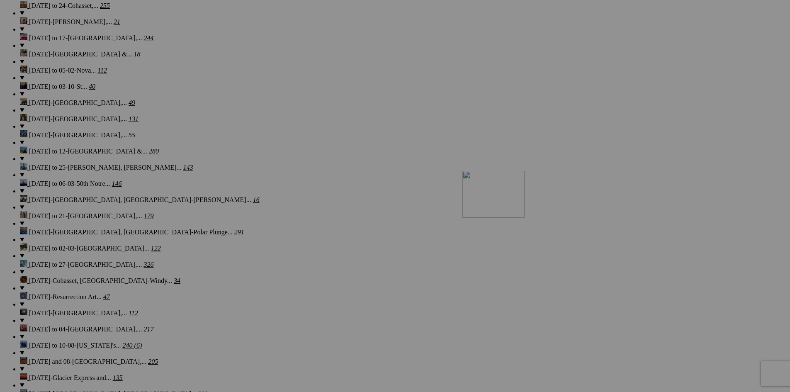
drag, startPoint x: 613, startPoint y: 154, endPoint x: 582, endPoint y: 243, distance: 94.1
drag, startPoint x: 552, startPoint y: 166, endPoint x: 524, endPoint y: 235, distance: 74.8
drag, startPoint x: 468, startPoint y: 161, endPoint x: 450, endPoint y: 241, distance: 82.0
drag, startPoint x: 391, startPoint y: 165, endPoint x: 372, endPoint y: 243, distance: 79.9
drag, startPoint x: 315, startPoint y: 253, endPoint x: 586, endPoint y: 251, distance: 270.5
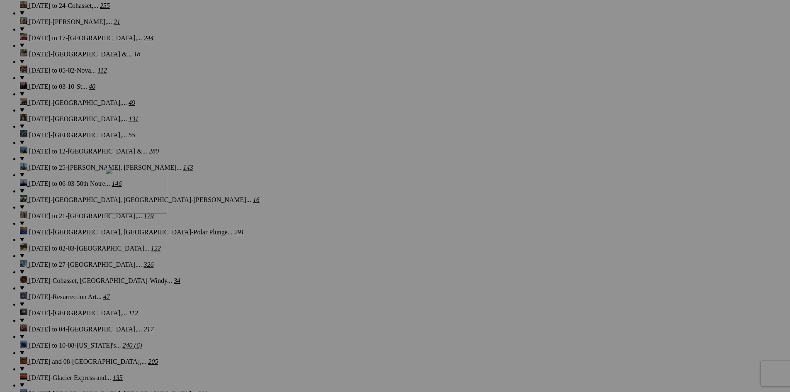
drag, startPoint x: 320, startPoint y: 155, endPoint x: 224, endPoint y: 239, distance: 127.0
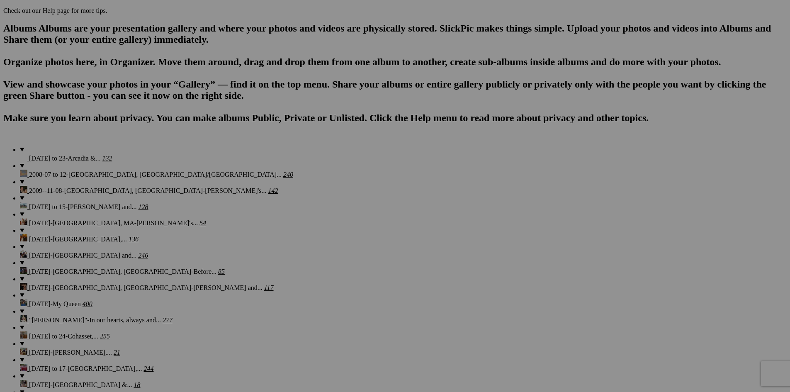
scroll to position [456, 0]
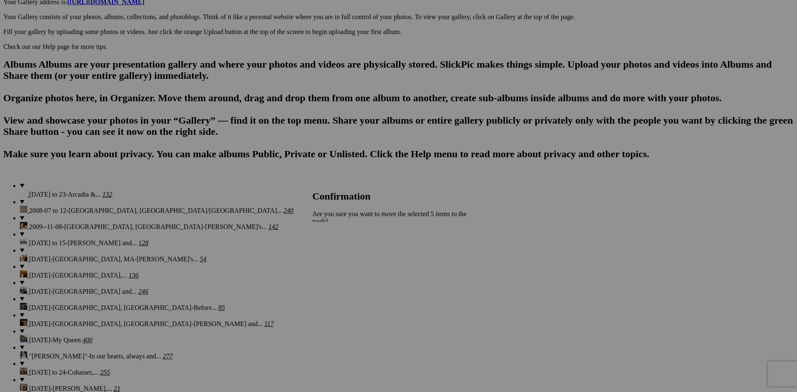
click at [340, 254] on span "Yes" at bounding box center [336, 257] width 10 height 7
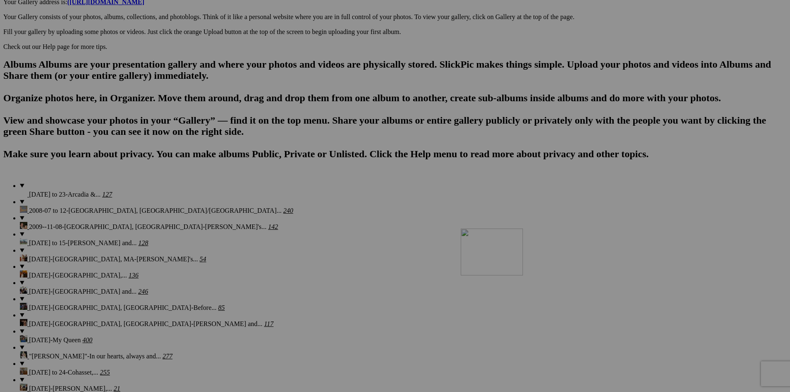
drag, startPoint x: 741, startPoint y: 105, endPoint x: 581, endPoint y: 301, distance: 253.3
drag, startPoint x: 668, startPoint y: 105, endPoint x: 505, endPoint y: 295, distance: 250.7
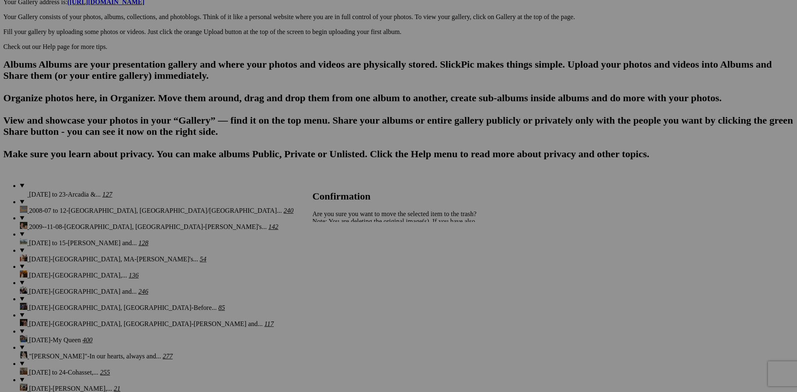
click at [340, 249] on span "Yes" at bounding box center [336, 250] width 10 height 7
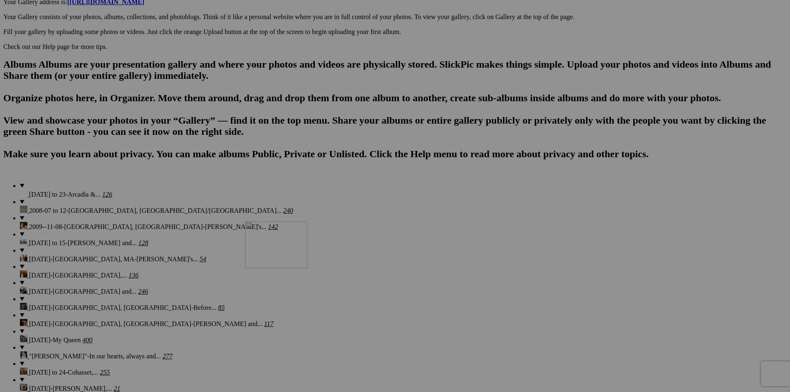
drag, startPoint x: 527, startPoint y: 110, endPoint x: 365, endPoint y: 294, distance: 245.2
drag, startPoint x: 454, startPoint y: 101, endPoint x: 288, endPoint y: 291, distance: 252.9
drag, startPoint x: 378, startPoint y: 111, endPoint x: 224, endPoint y: 294, distance: 239.1
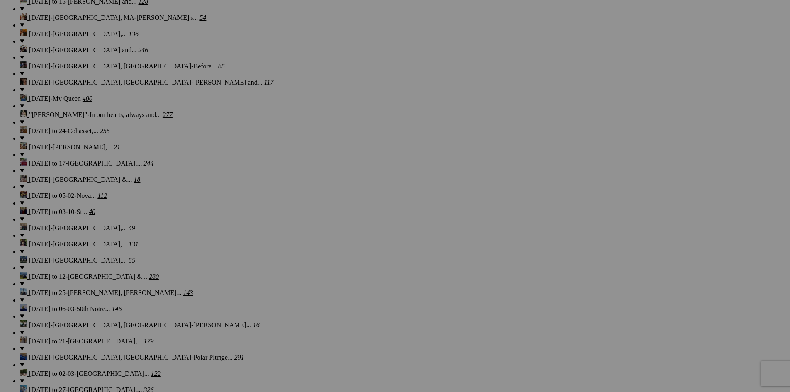
scroll to position [715, 0]
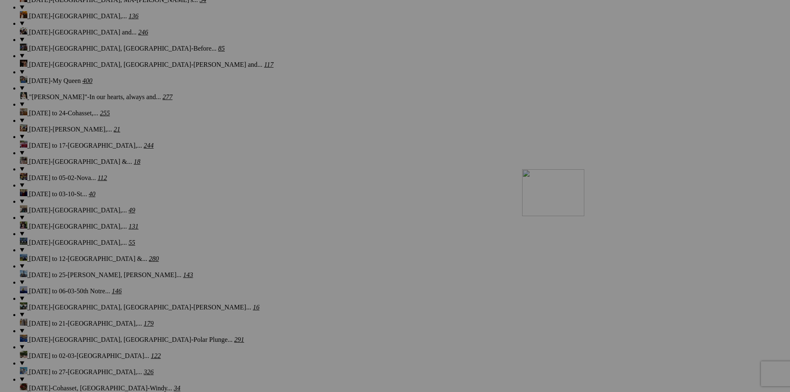
drag, startPoint x: 532, startPoint y: 63, endPoint x: 642, endPoint y: 241, distance: 209.7
drag, startPoint x: 457, startPoint y: 61, endPoint x: 583, endPoint y: 239, distance: 218.0
drag, startPoint x: 388, startPoint y: 59, endPoint x: 509, endPoint y: 244, distance: 220.9
drag, startPoint x: 790, startPoint y: 52, endPoint x: 789, endPoint y: 68, distance: 16.2
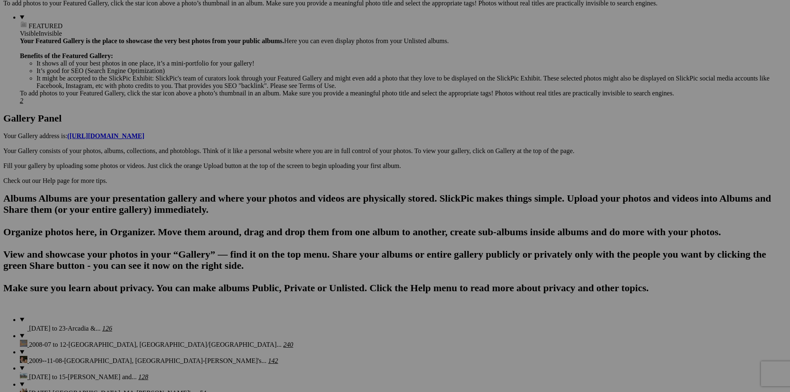
scroll to position [313, 0]
